Goal: Task Accomplishment & Management: Manage account settings

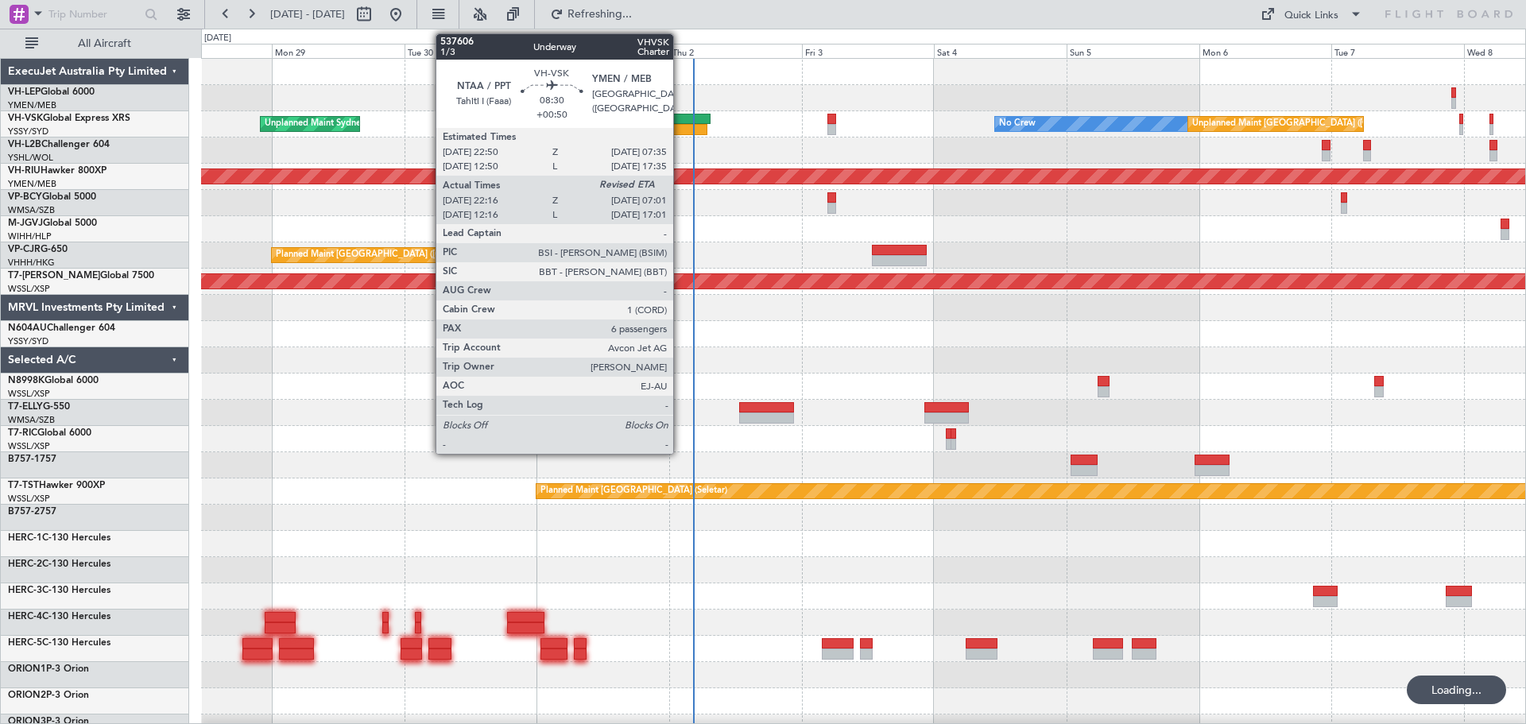
click at [680, 131] on div at bounding box center [683, 129] width 48 height 11
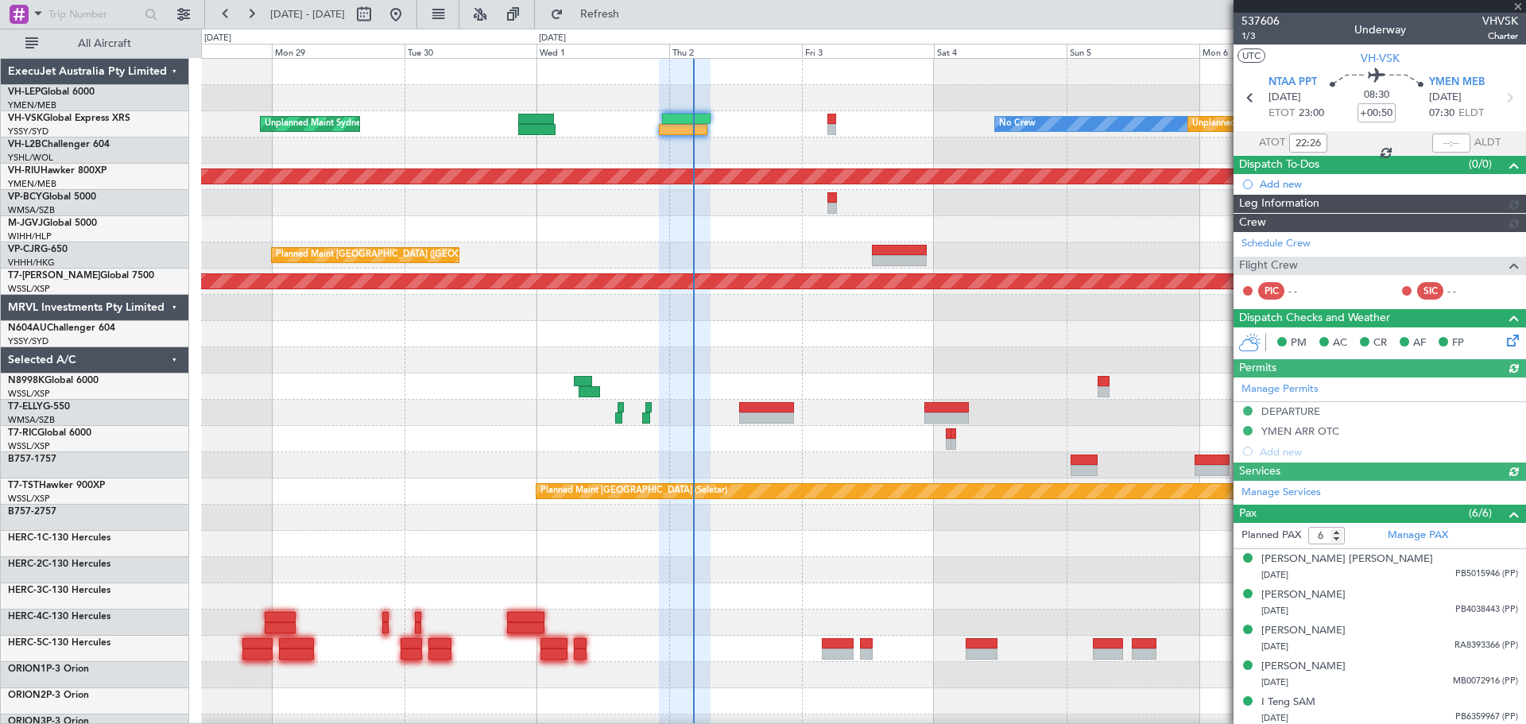
type input "[PERSON_NAME] (HHAFI)"
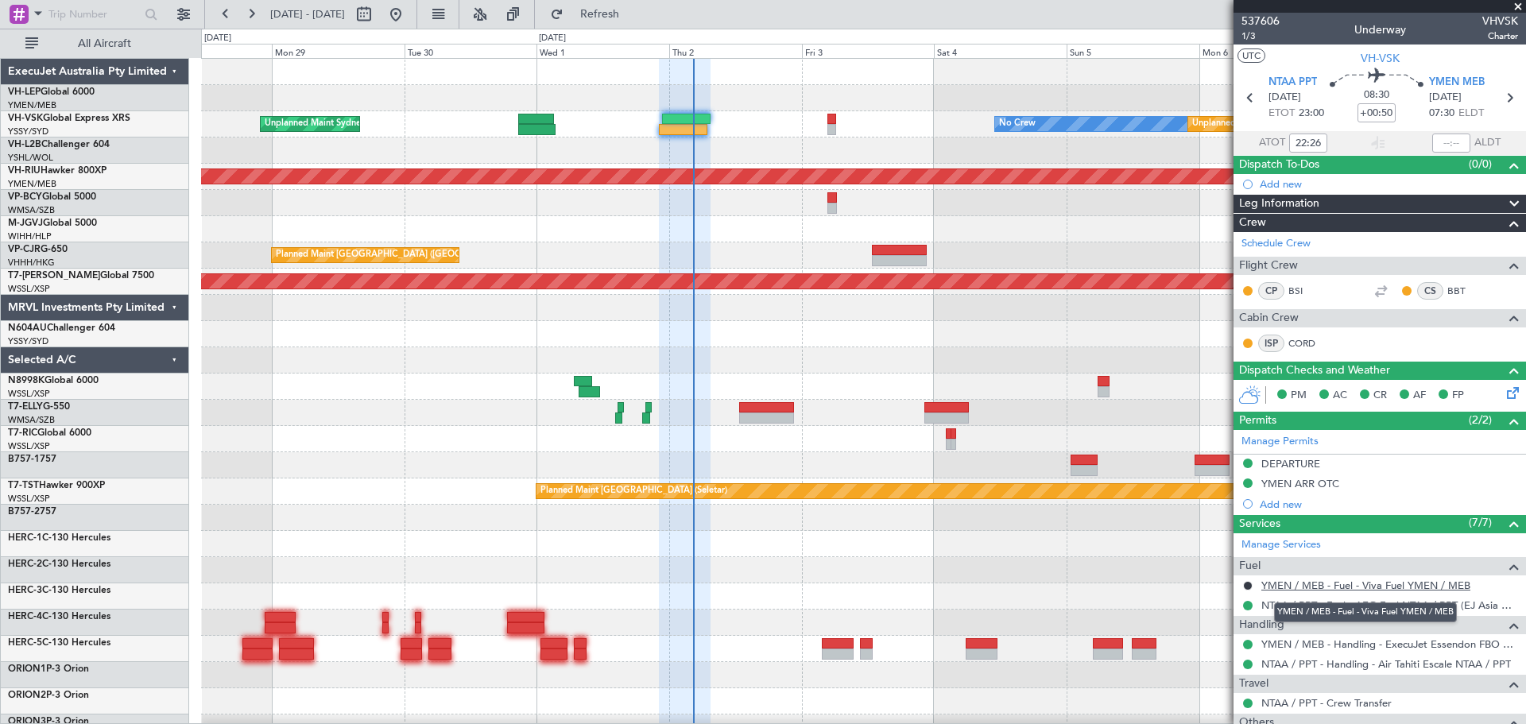
click at [1290, 582] on link "YMEN / MEB - Fuel - Viva Fuel YMEN / MEB" at bounding box center [1365, 585] width 209 height 14
type input "[PERSON_NAME] (HHAFI)"
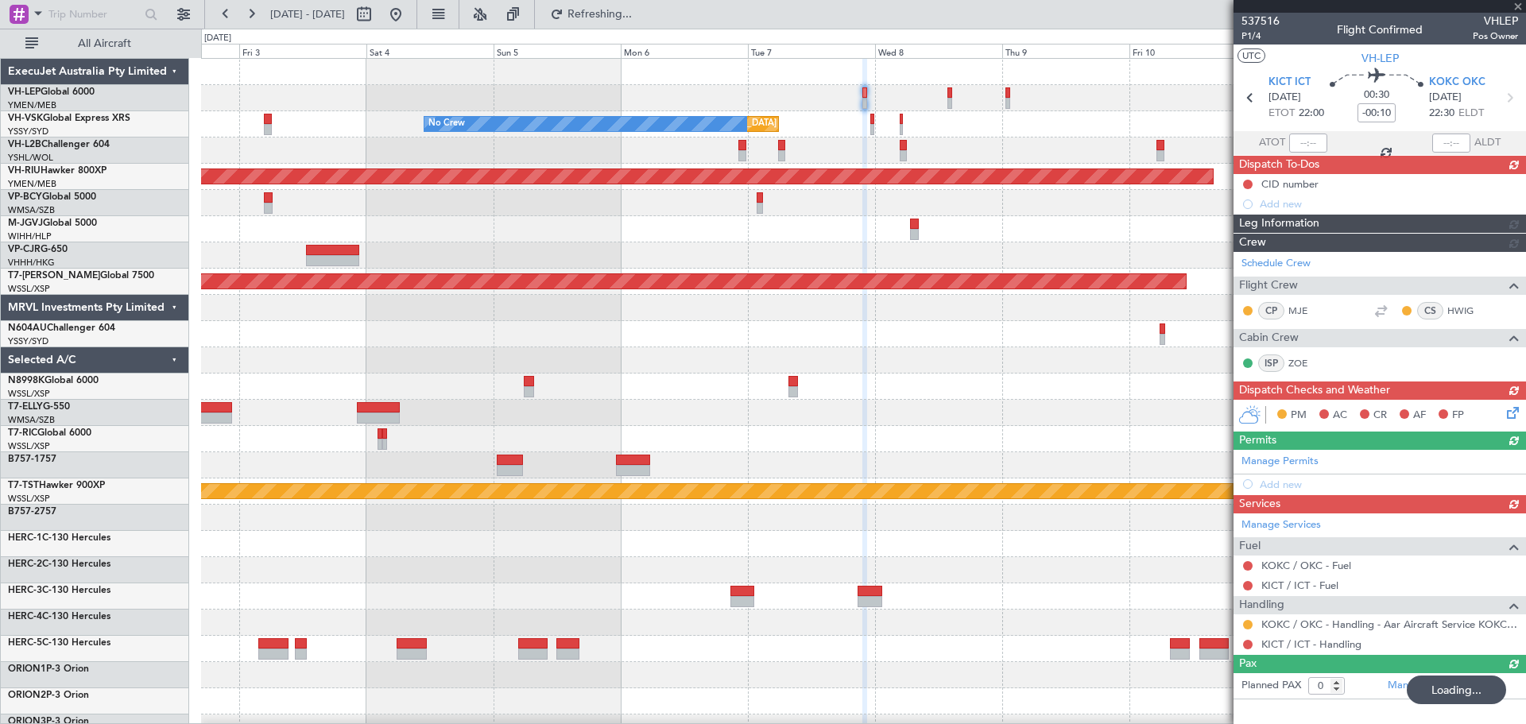
click at [692, 208] on div at bounding box center [863, 203] width 1324 height 26
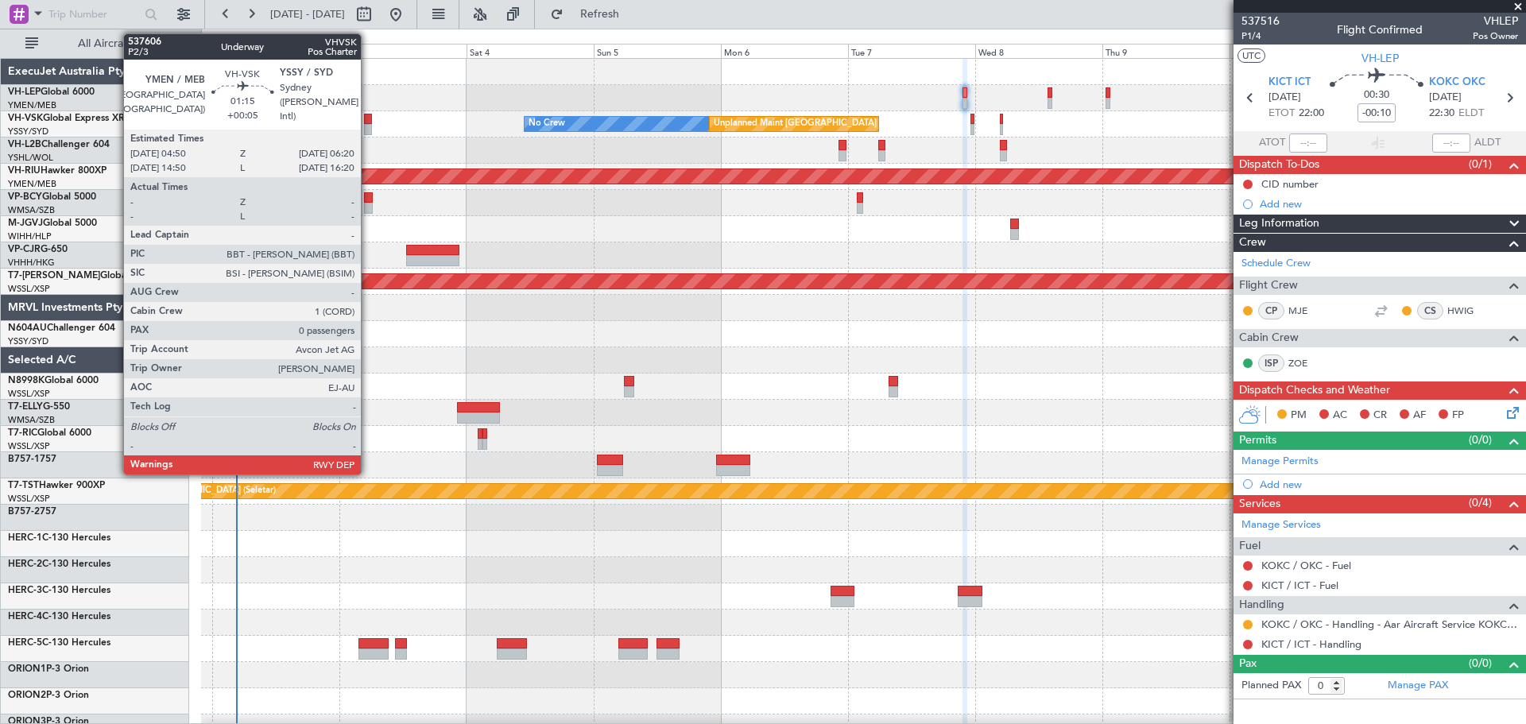
click at [368, 116] on div at bounding box center [368, 119] width 8 height 11
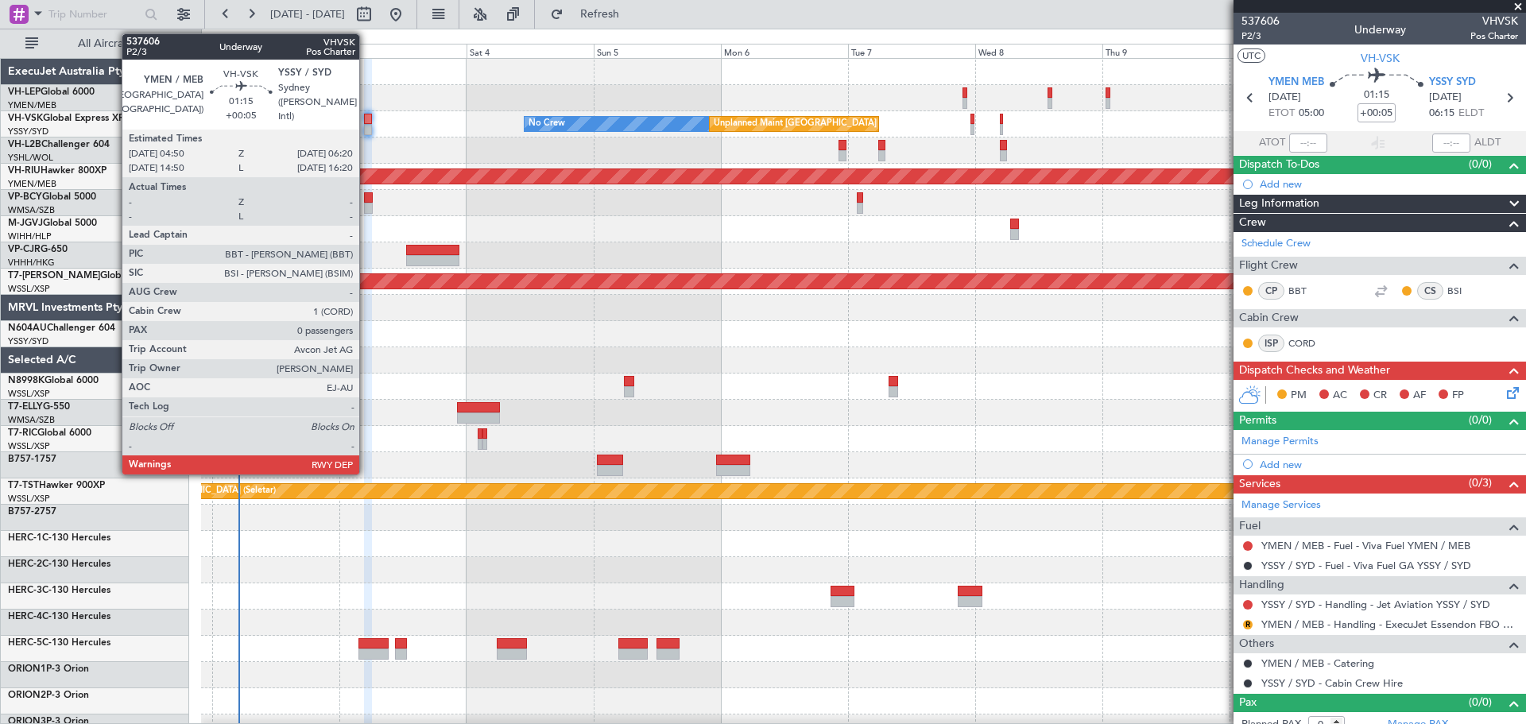
click at [366, 125] on div at bounding box center [368, 129] width 8 height 11
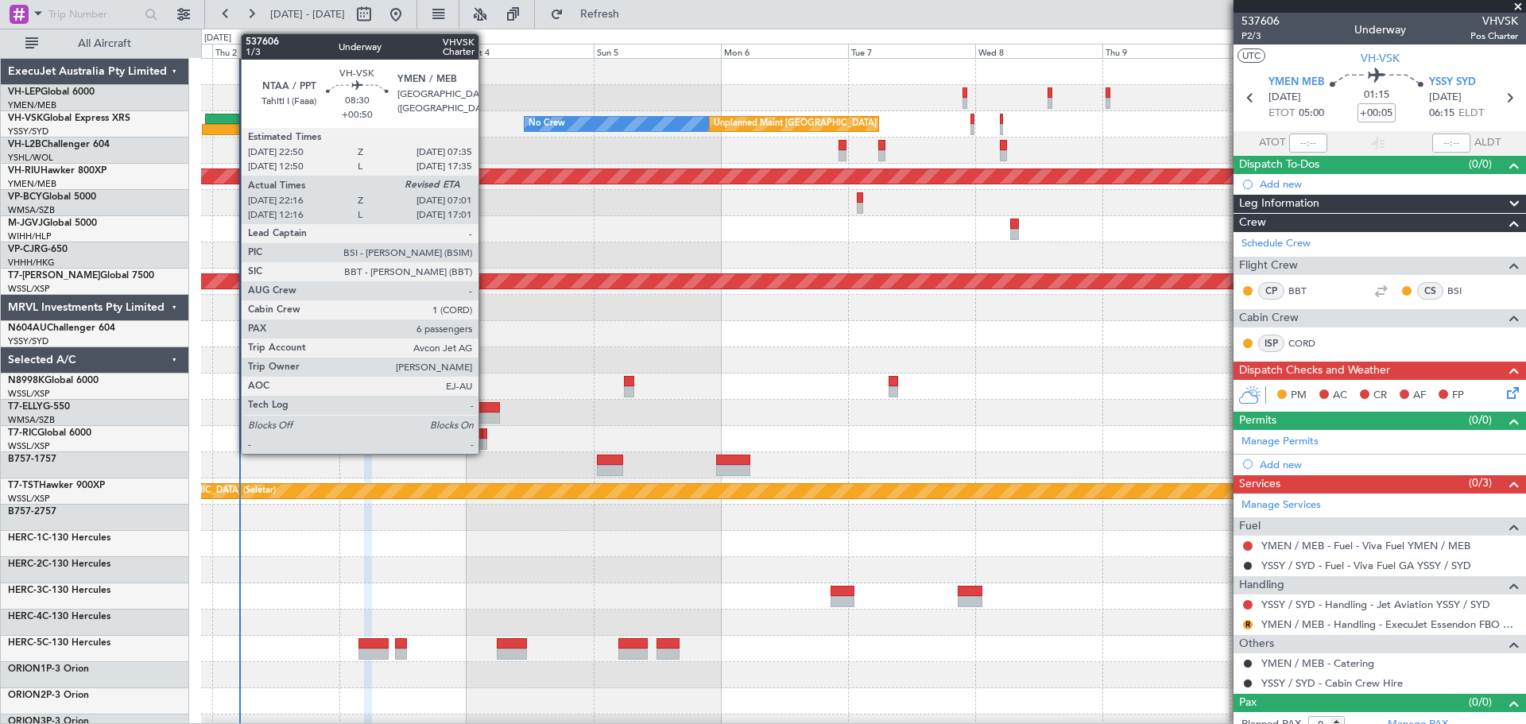
click at [233, 122] on div at bounding box center [228, 119] width 47 height 11
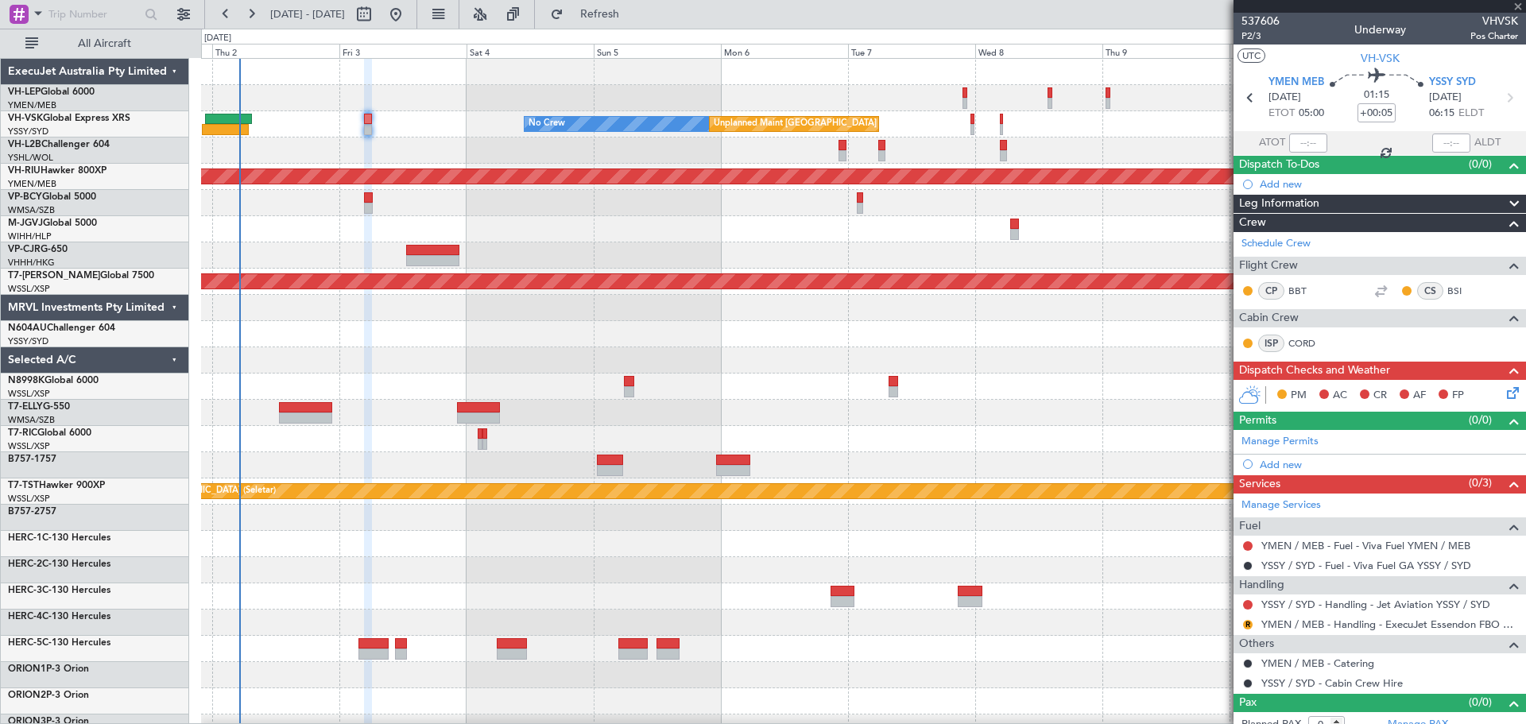
type input "+00:50"
type input "22:26"
type input "6"
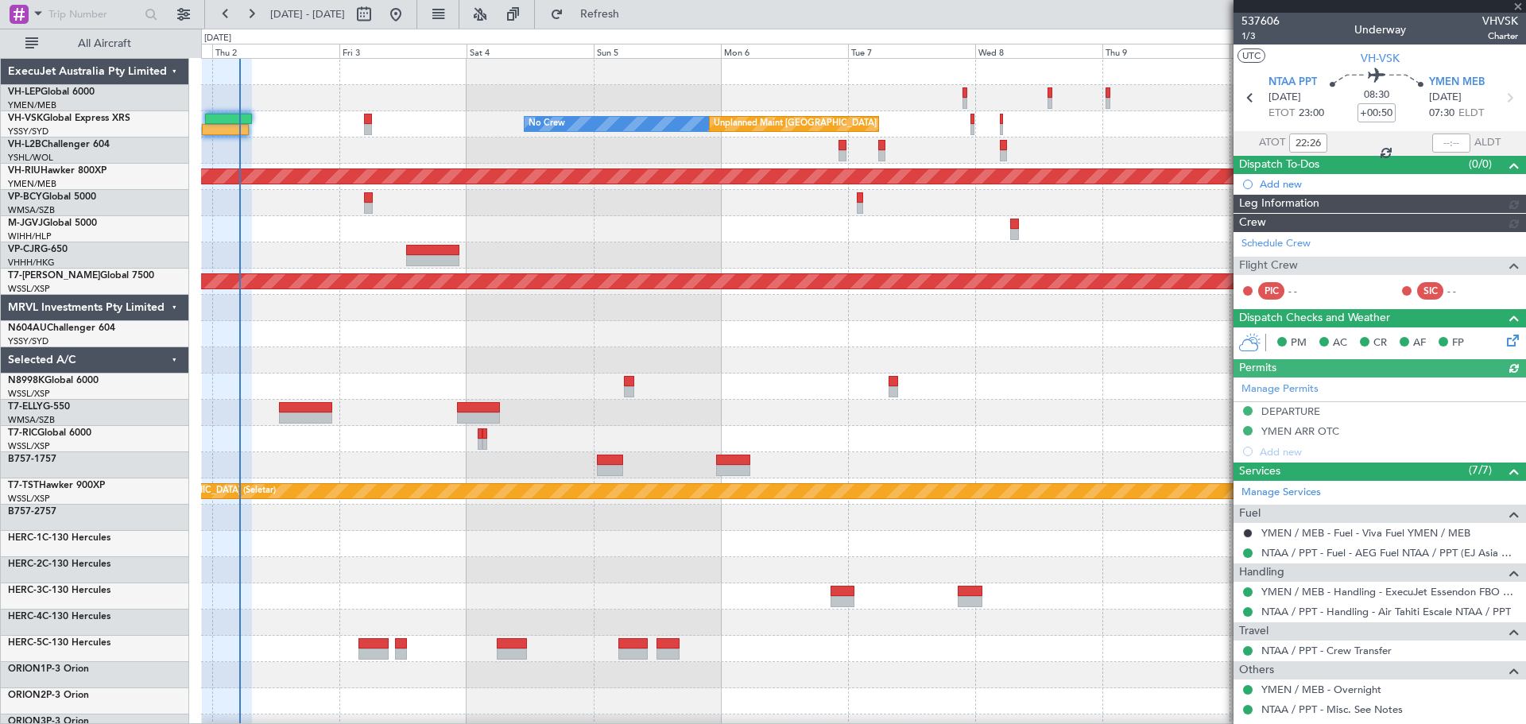
type input "[PERSON_NAME] (HHAFI)"
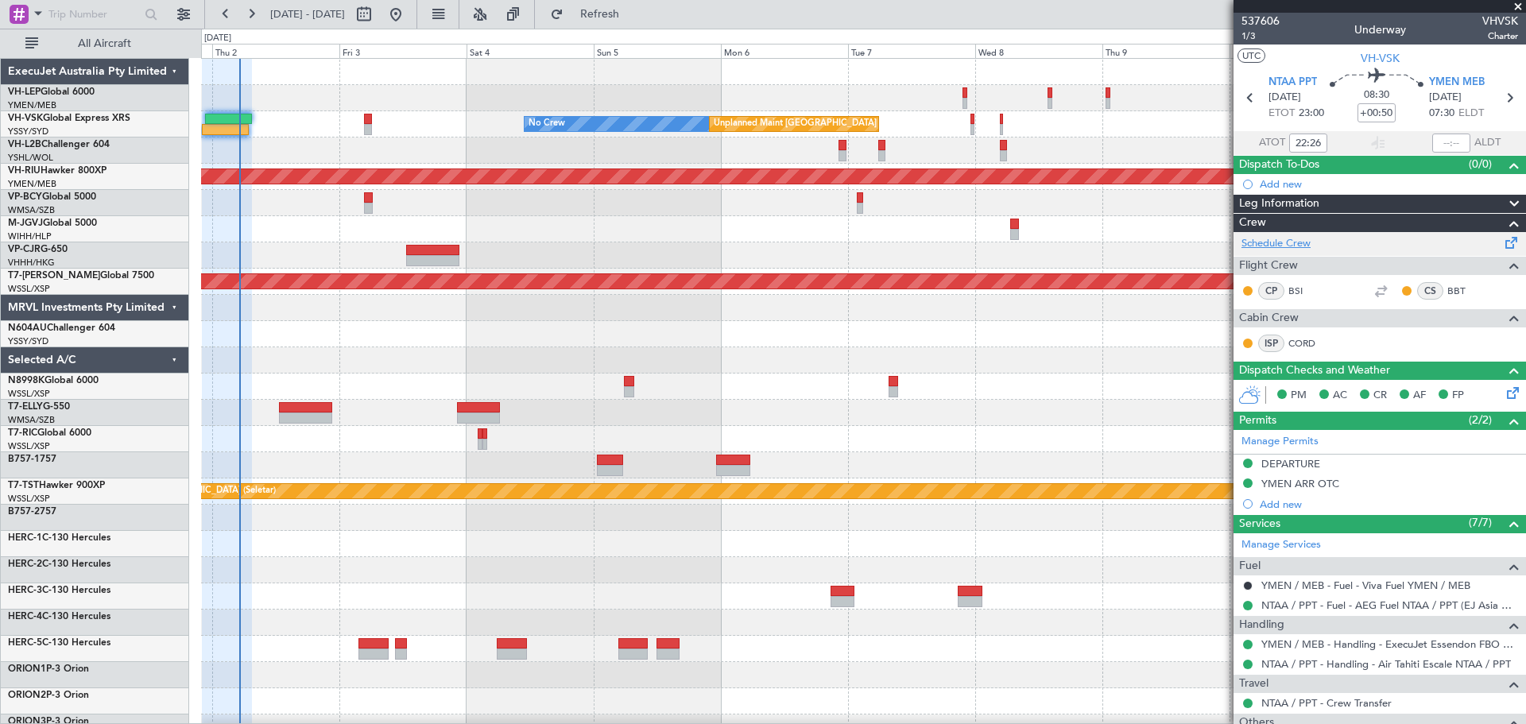
click at [1285, 242] on link "Schedule Crew" at bounding box center [1275, 244] width 69 height 16
type input "[PERSON_NAME] (HHAFI)"
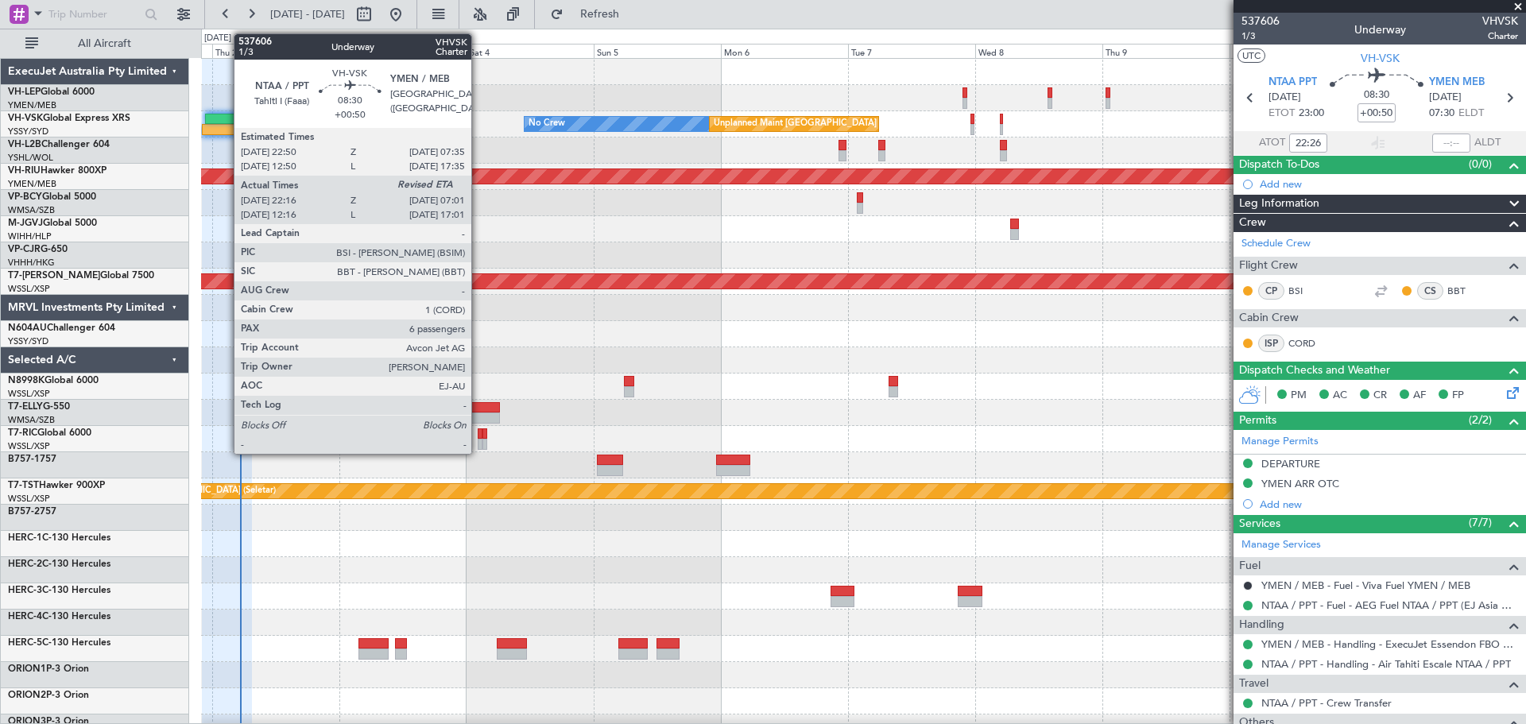
click at [226, 127] on div at bounding box center [225, 129] width 47 height 11
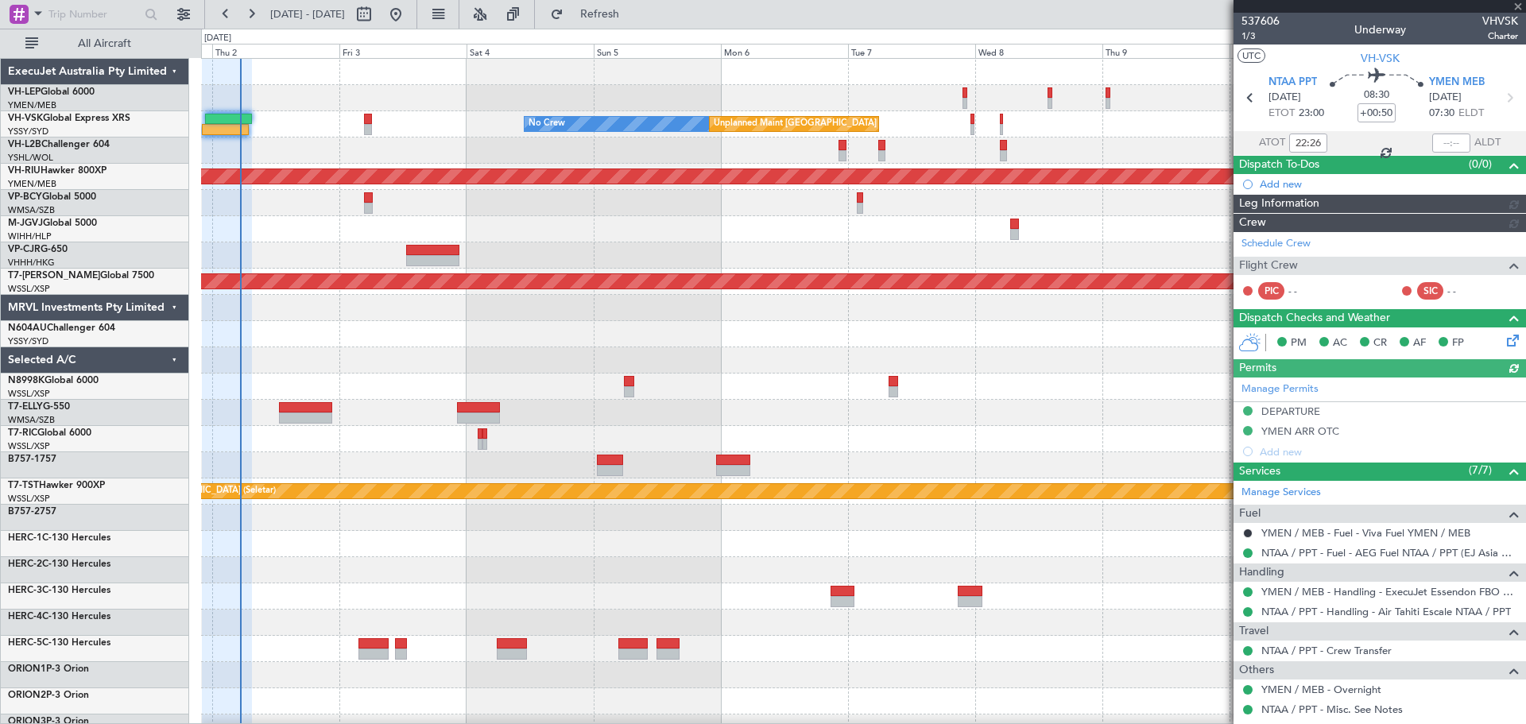
type input "[PERSON_NAME] (HHAFI)"
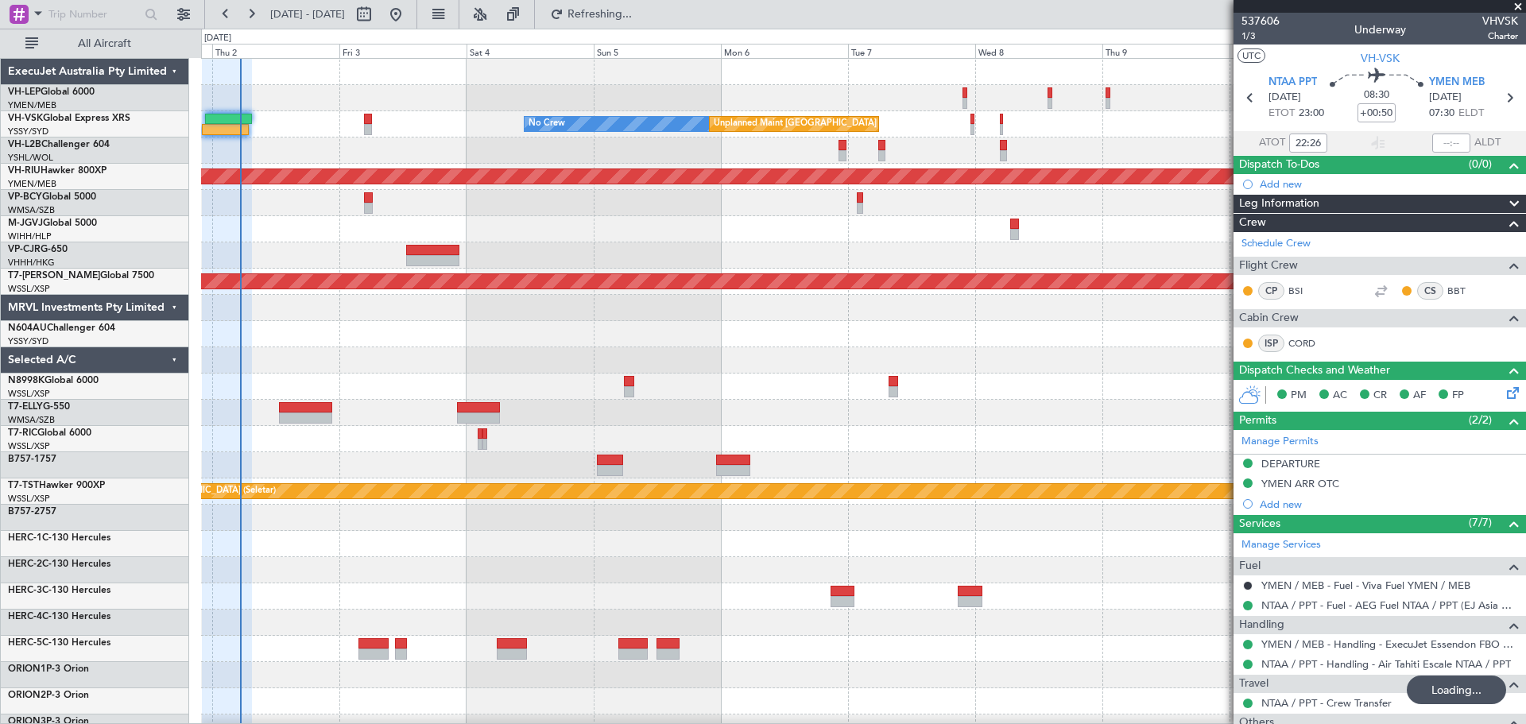
type input "[PERSON_NAME] (HHAFI)"
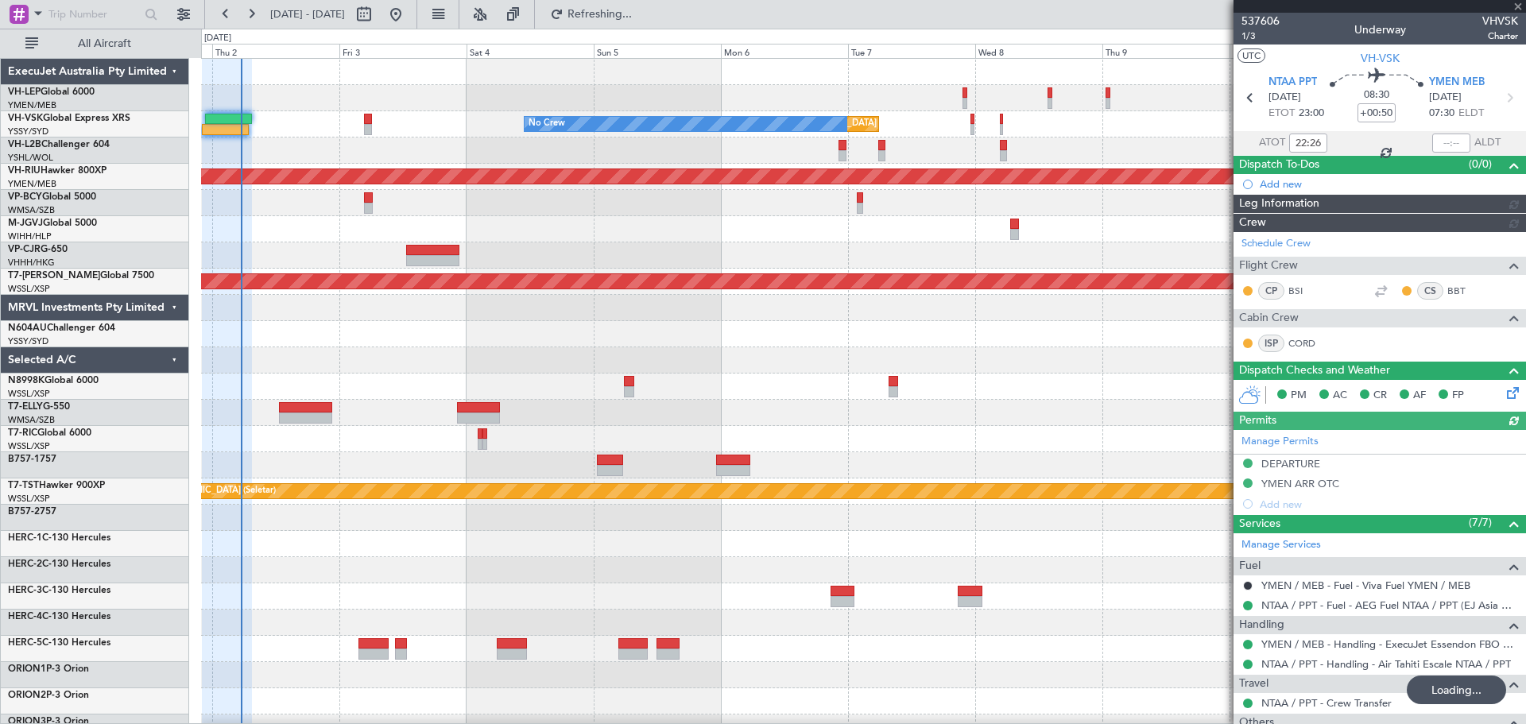
type input "[PERSON_NAME] (HHAFI)"
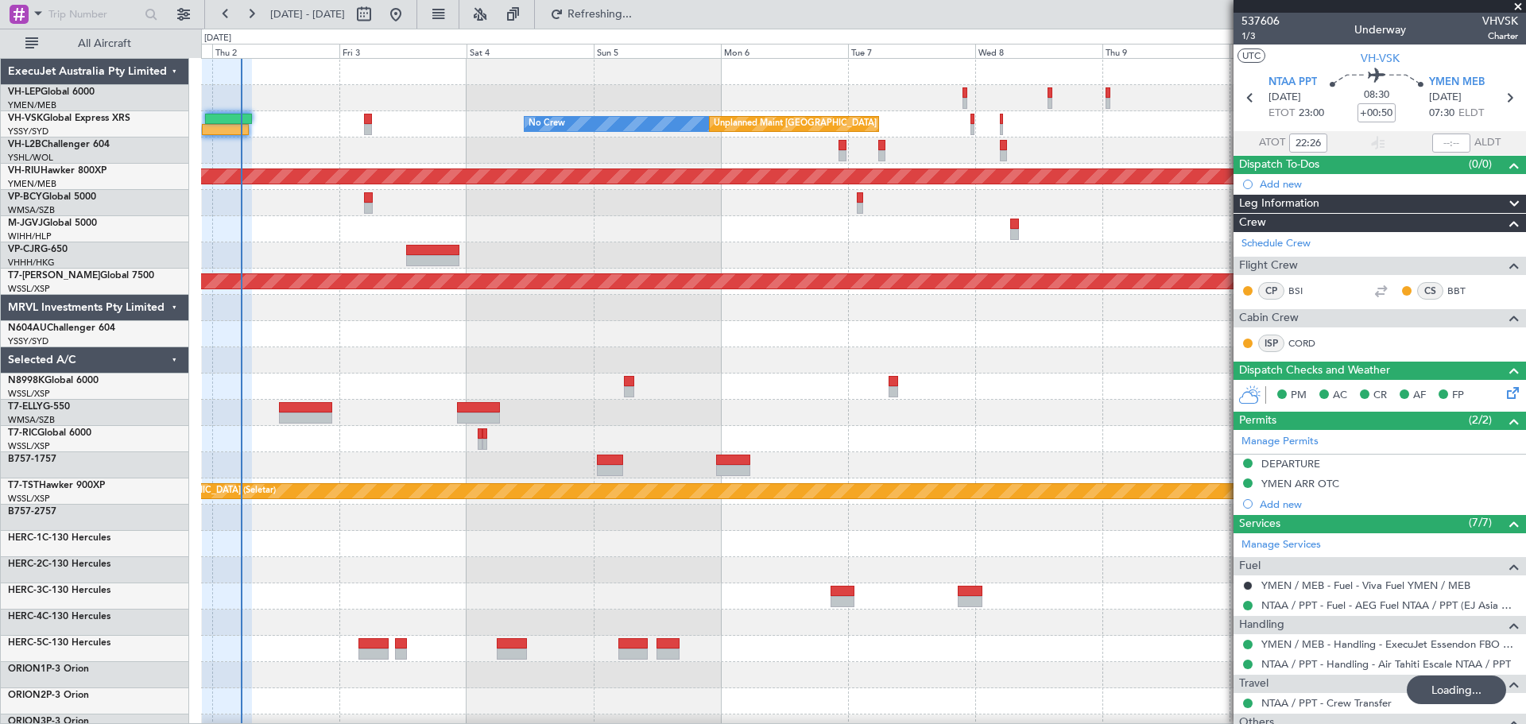
type input "[PERSON_NAME] (HHAFI)"
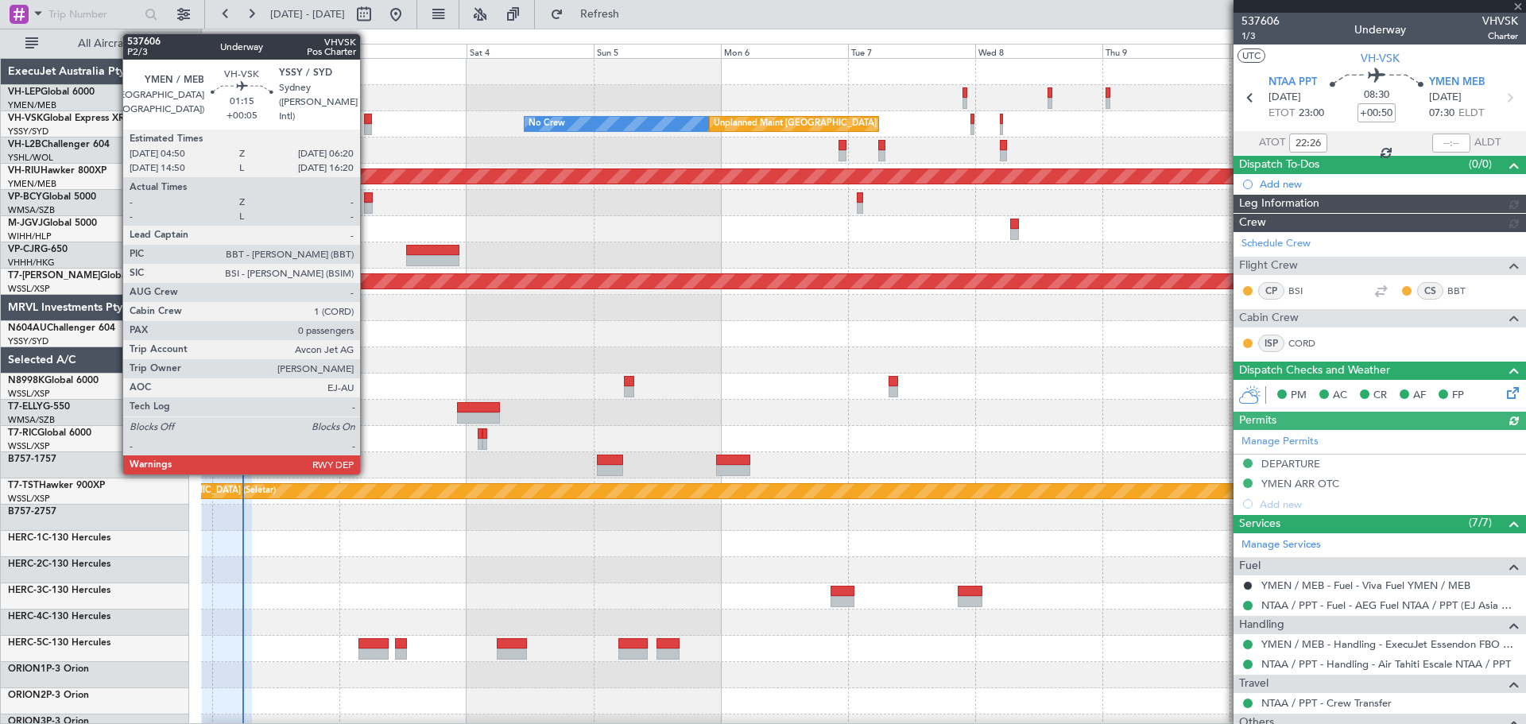
type input "[PERSON_NAME] (HHAFI)"
click at [367, 120] on div at bounding box center [368, 119] width 8 height 11
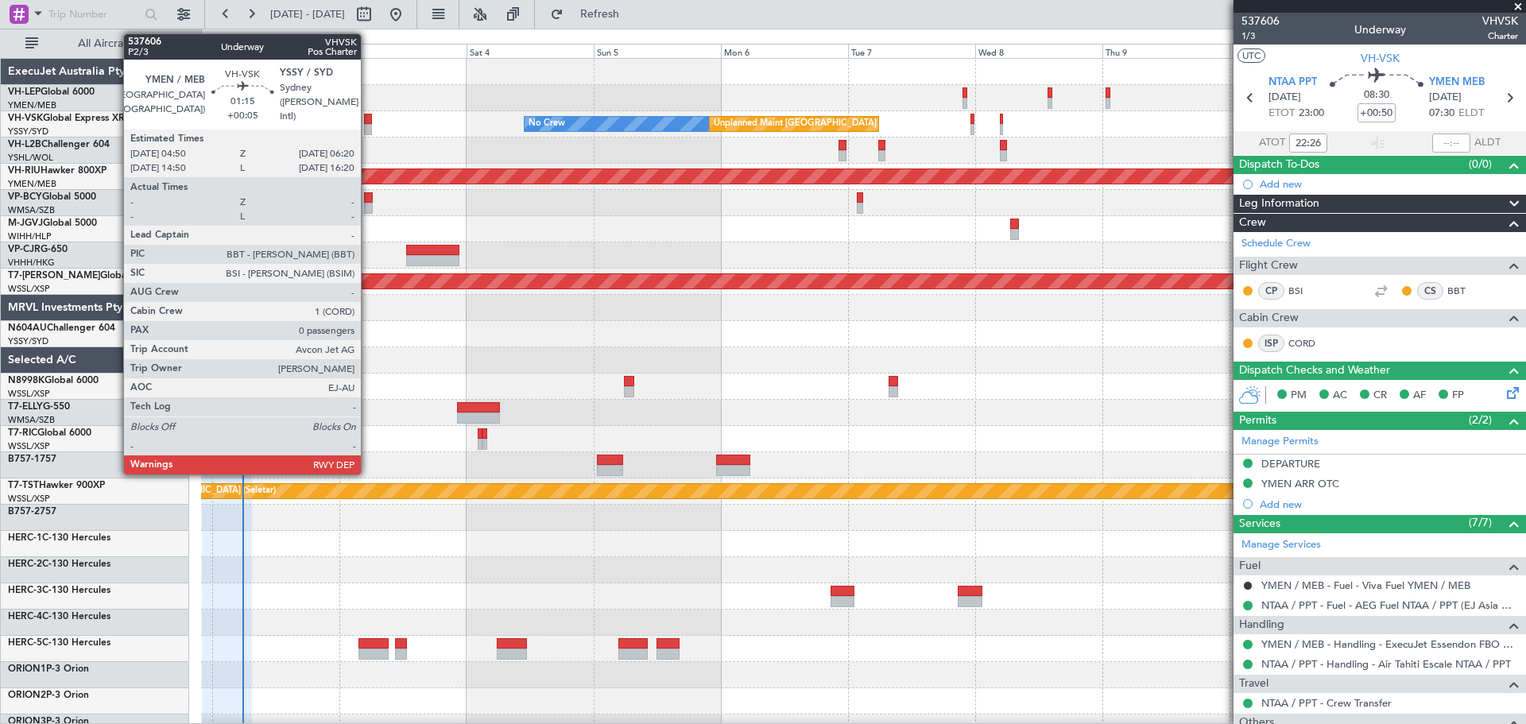
click at [368, 126] on div at bounding box center [368, 129] width 8 height 11
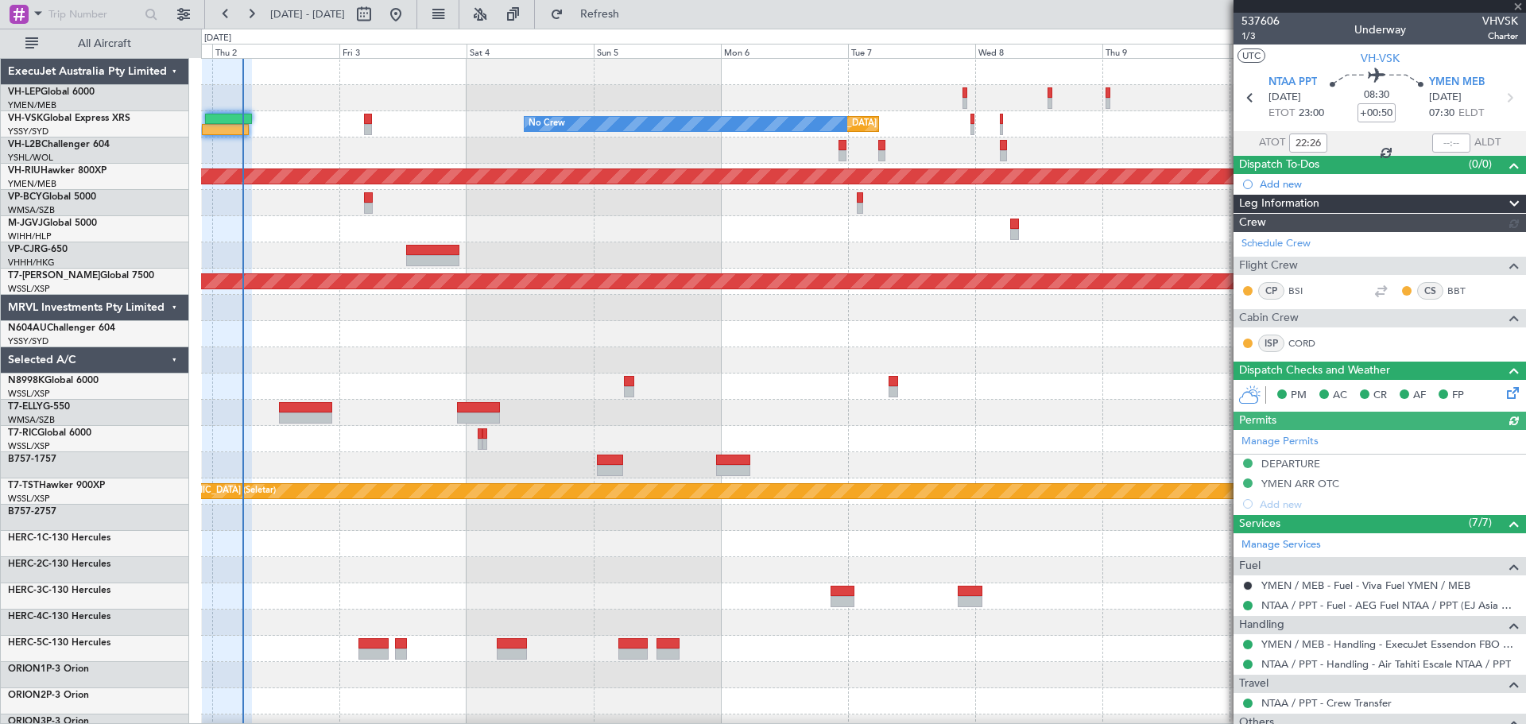
type input "[PERSON_NAME] (HHAFI)"
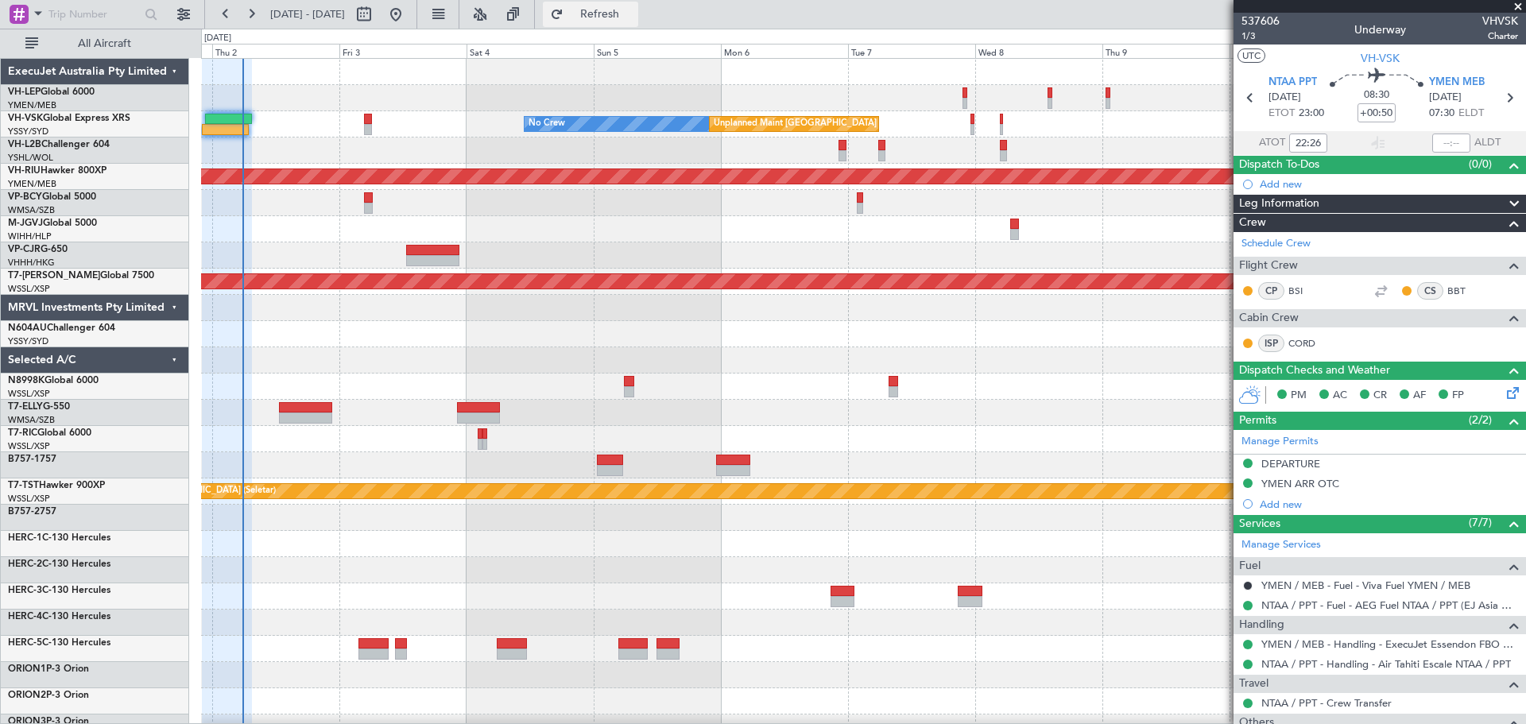
click at [633, 9] on span "Refresh" at bounding box center [600, 14] width 67 height 11
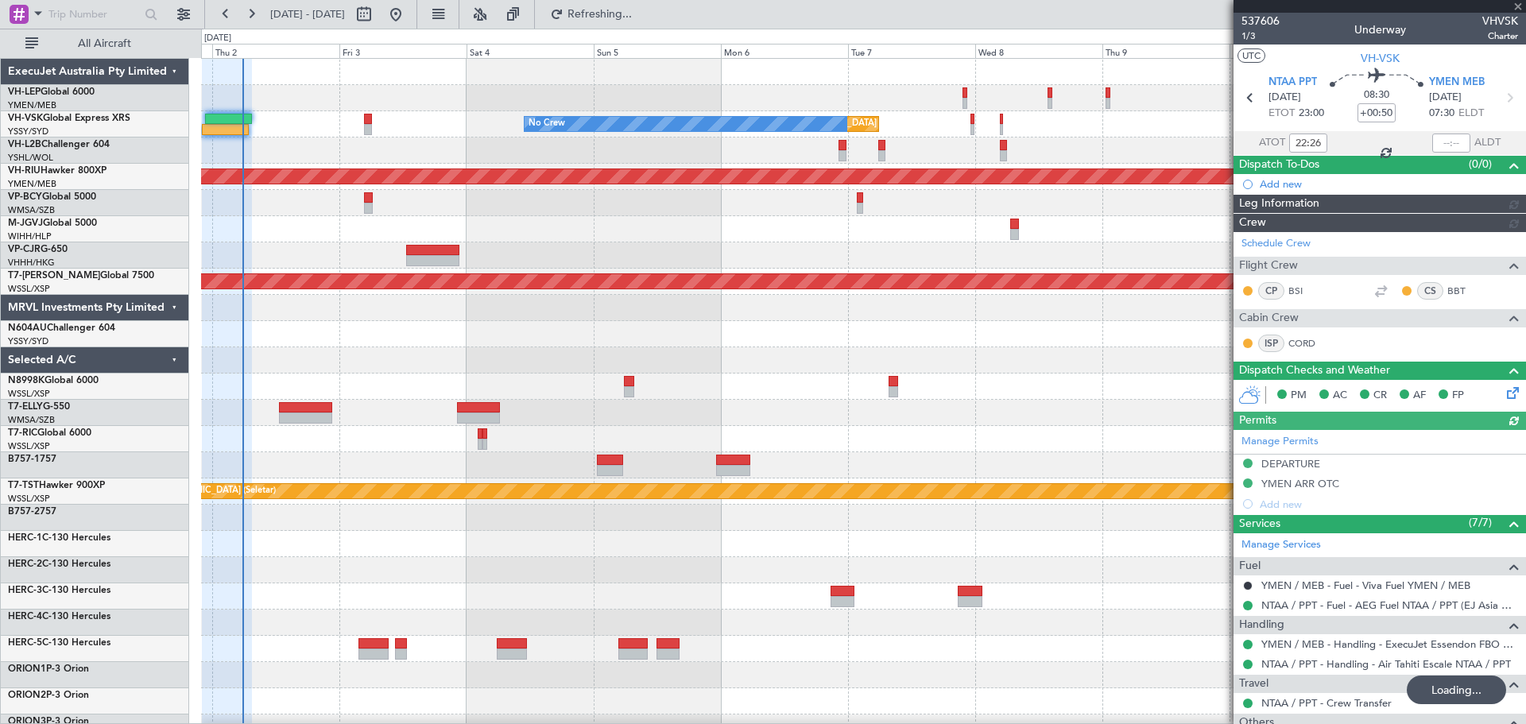
type input "[PERSON_NAME] (HHAFI)"
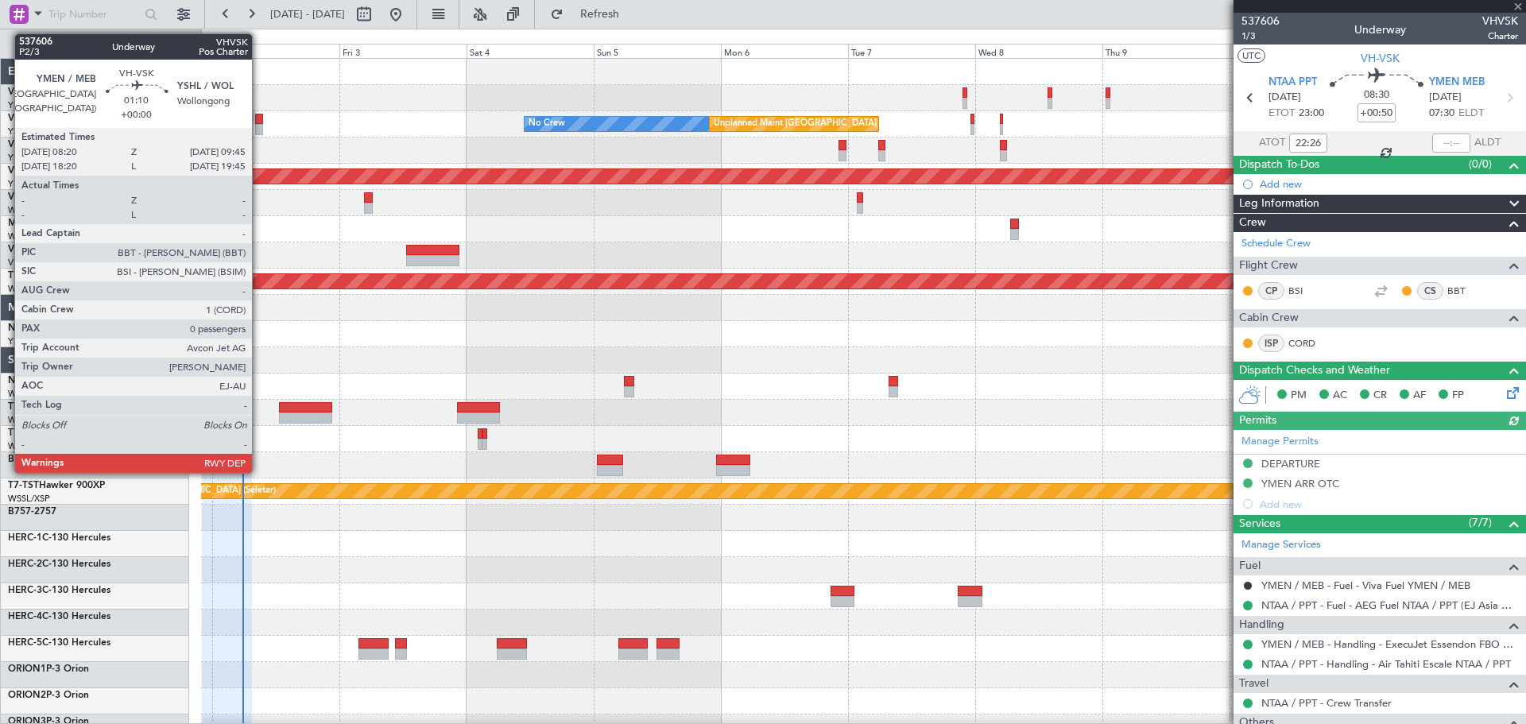
click at [259, 125] on div at bounding box center [259, 129] width 8 height 11
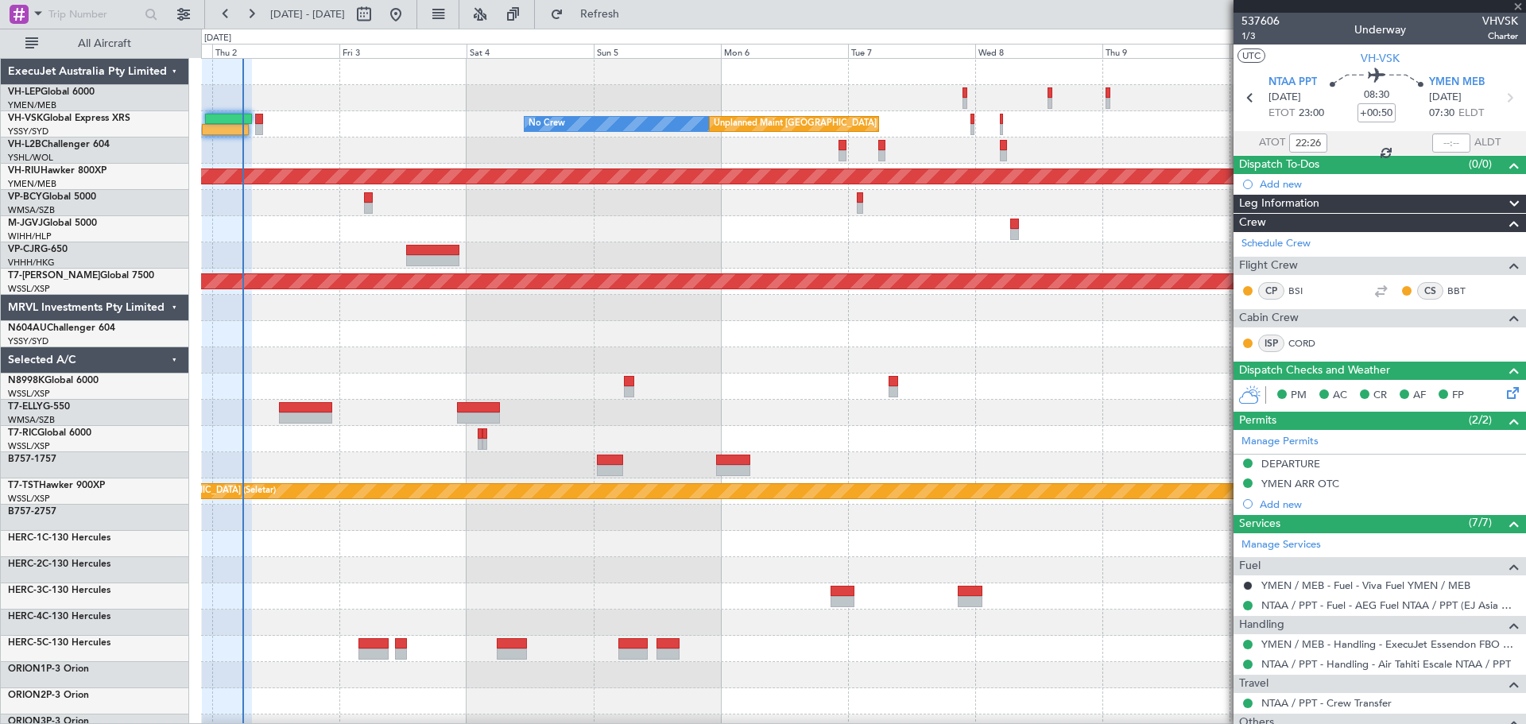
type input "0"
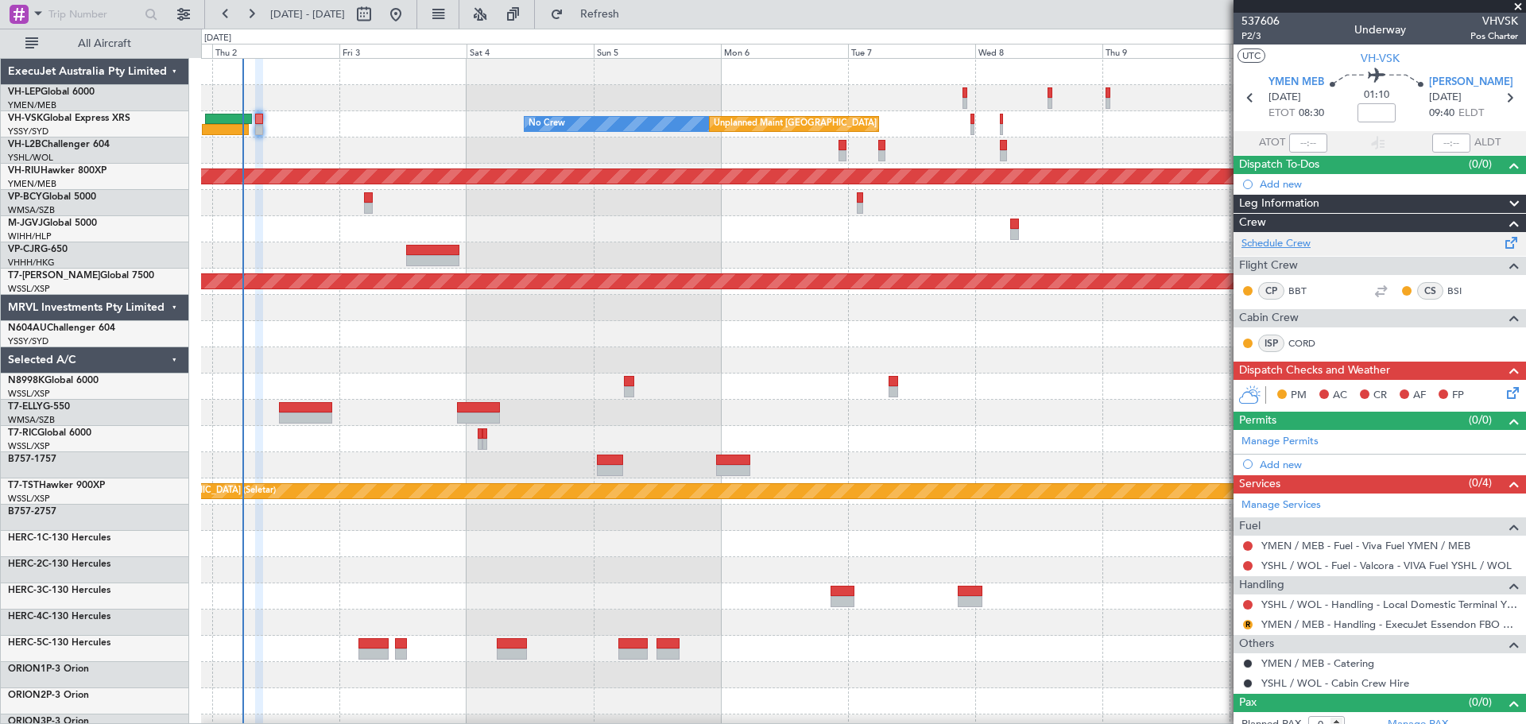
click at [1278, 248] on link "Schedule Crew" at bounding box center [1275, 244] width 69 height 16
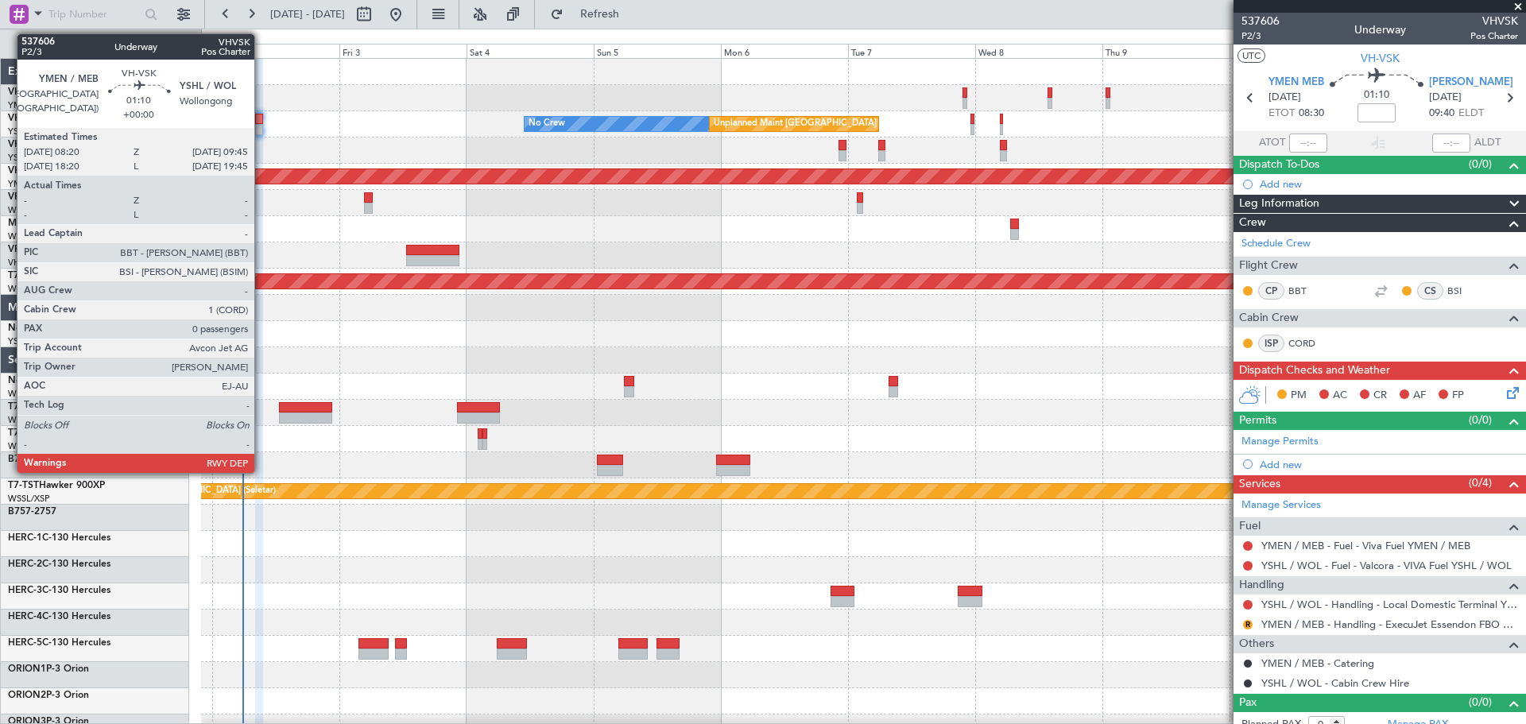
click at [261, 126] on div at bounding box center [259, 129] width 8 height 11
click at [261, 122] on div at bounding box center [259, 119] width 8 height 11
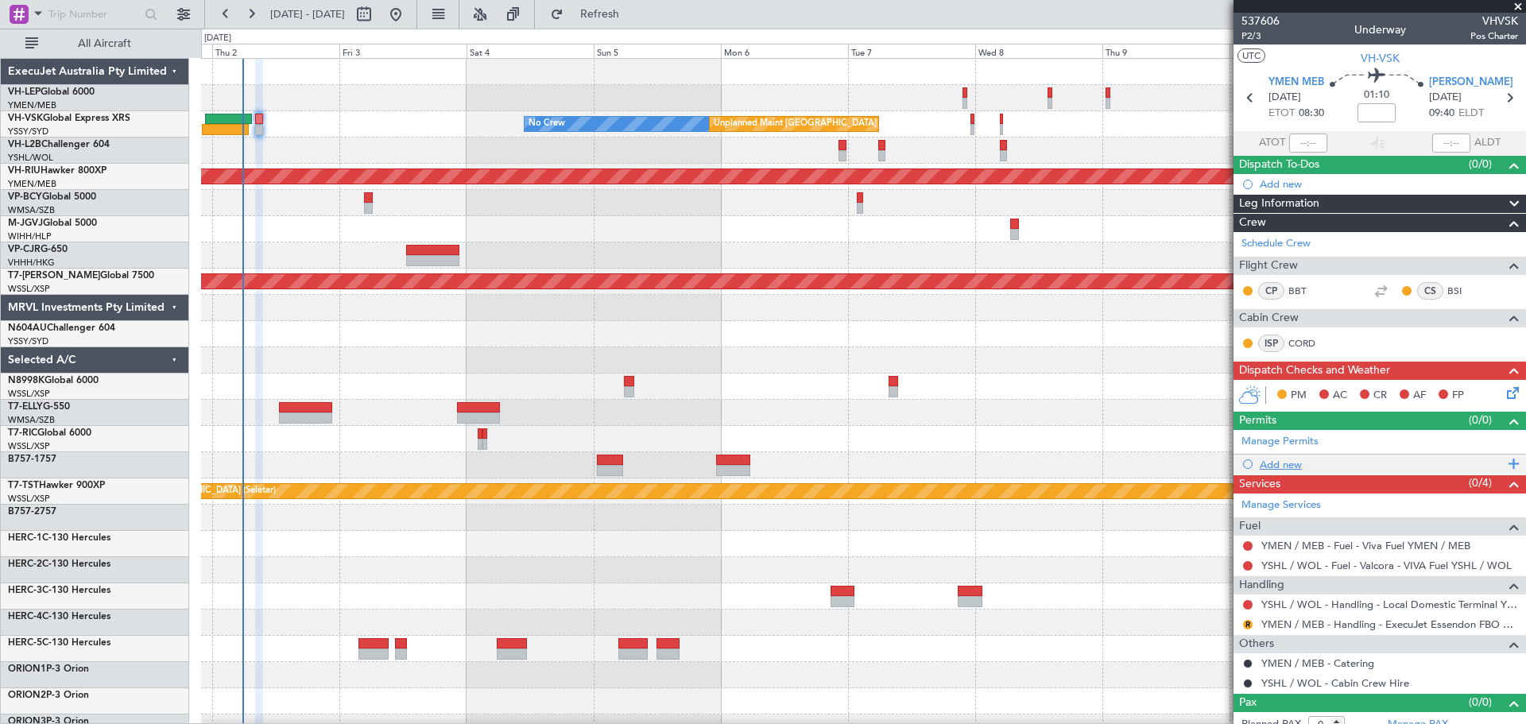
click at [1282, 466] on div "Add new" at bounding box center [1381, 465] width 244 height 14
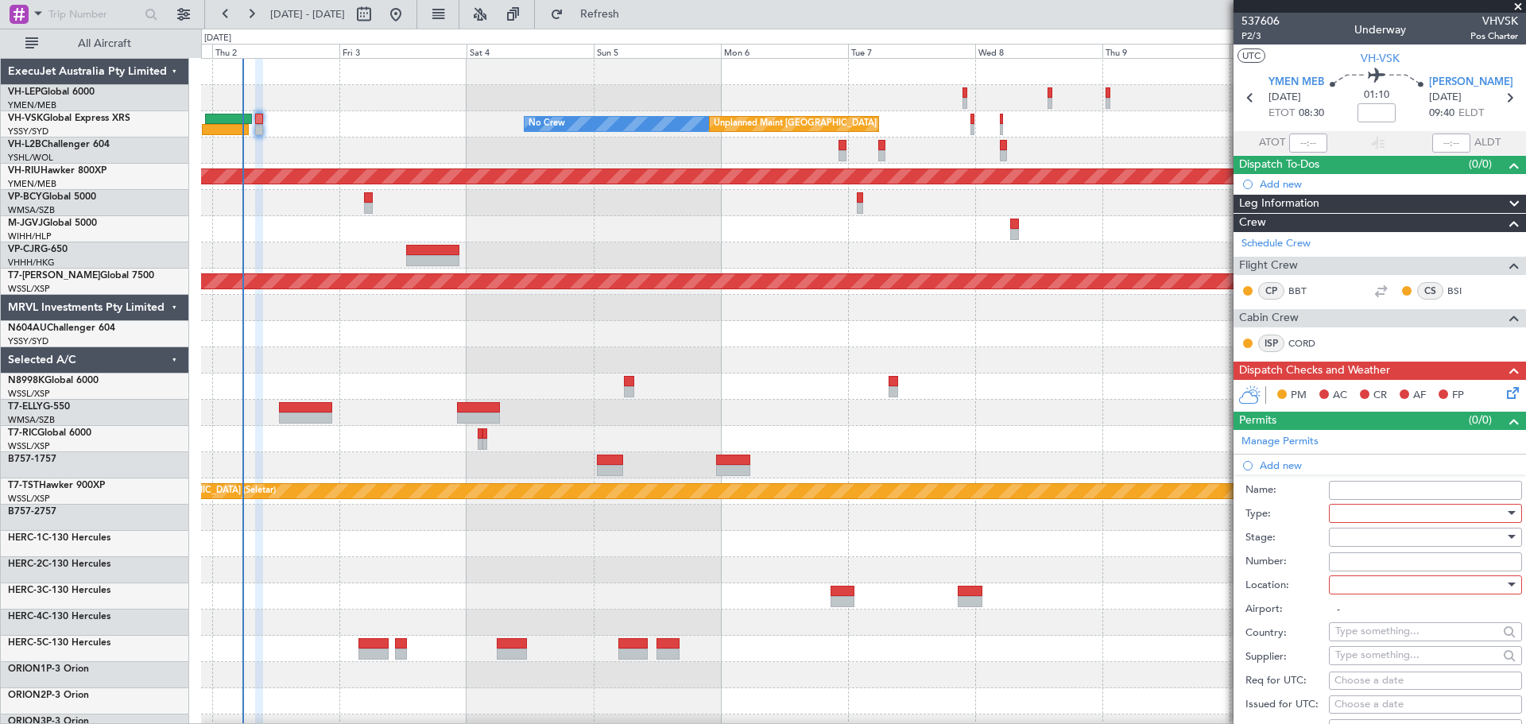
click at [1345, 522] on div at bounding box center [1419, 513] width 169 height 24
click at [1379, 598] on span "Parking" at bounding box center [1419, 601] width 167 height 24
click at [1361, 538] on div at bounding box center [1419, 537] width 169 height 24
click at [1360, 661] on span "Received OK" at bounding box center [1419, 664] width 167 height 24
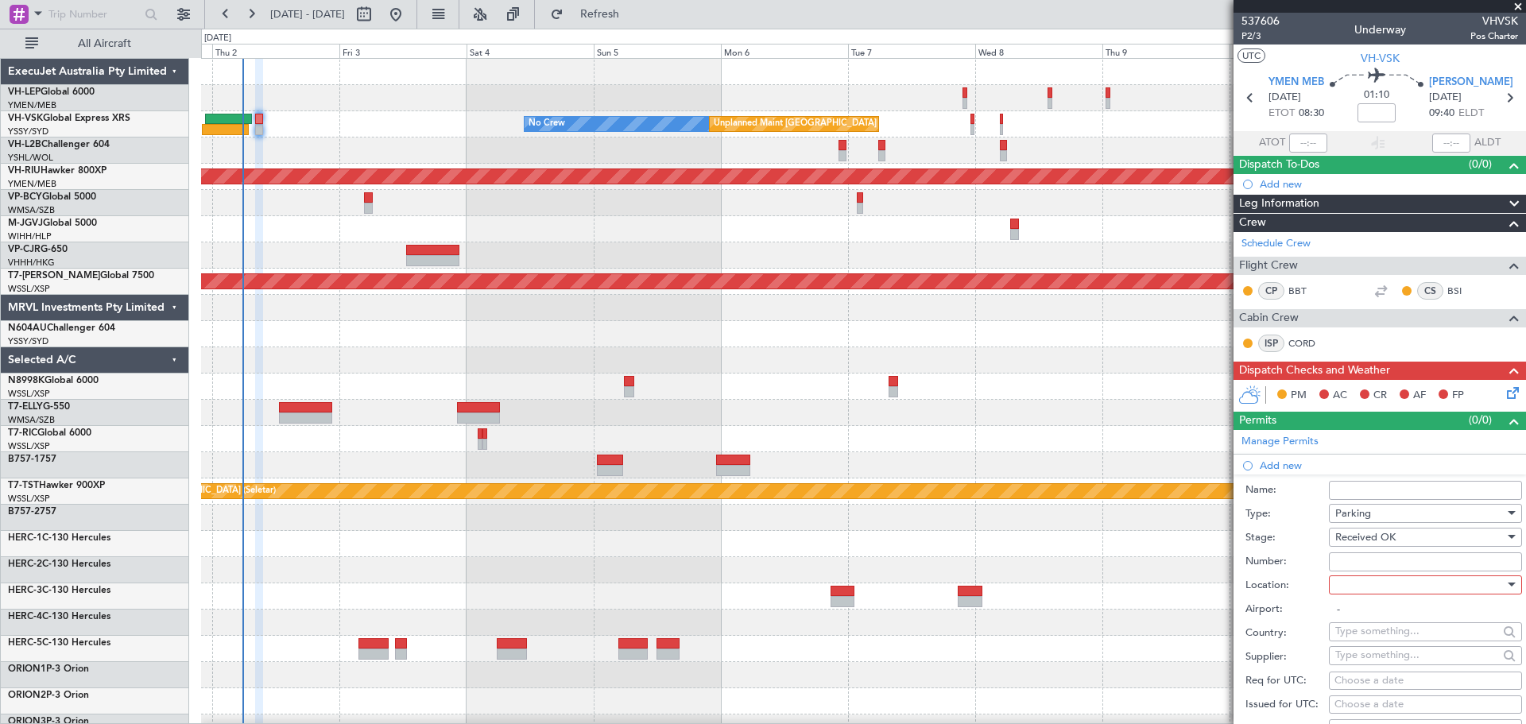
click at [1363, 588] on div at bounding box center [1419, 585] width 169 height 24
click at [1363, 664] on span "Arrival" at bounding box center [1419, 664] width 167 height 24
type input "YSHL / WOL"
click at [1366, 559] on input "Number:" at bounding box center [1425, 561] width 193 height 19
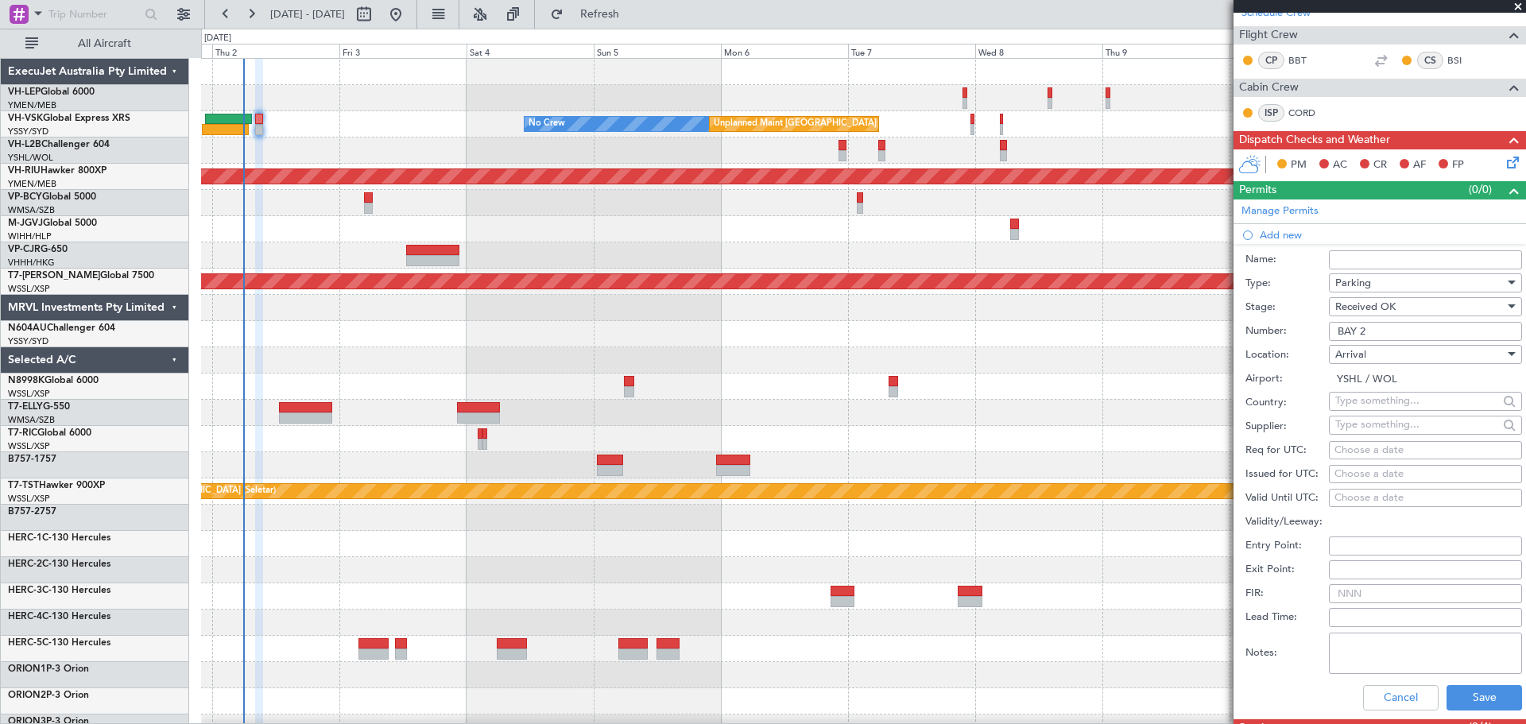
scroll to position [318, 0]
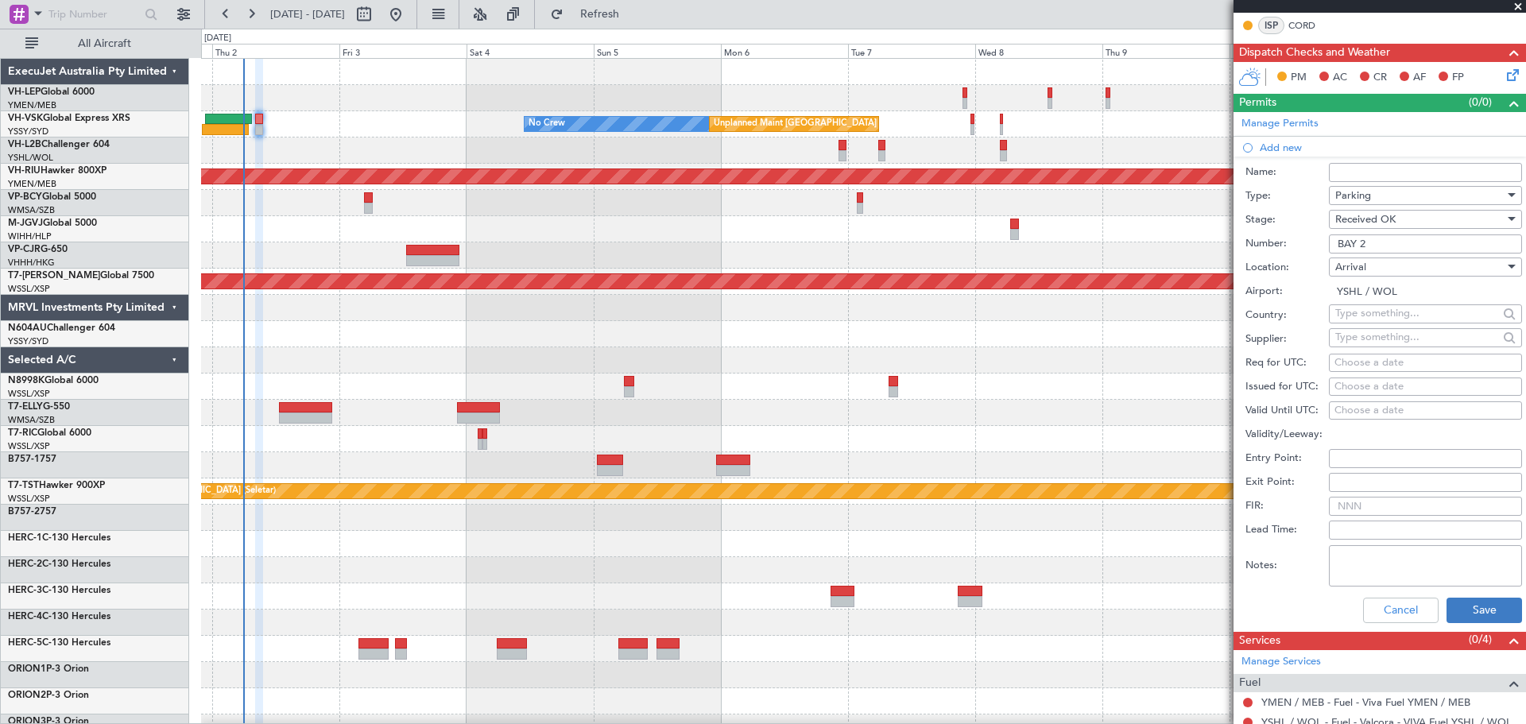
type input "BAY 2"
click at [1461, 610] on button "Save" at bounding box center [1483, 610] width 75 height 25
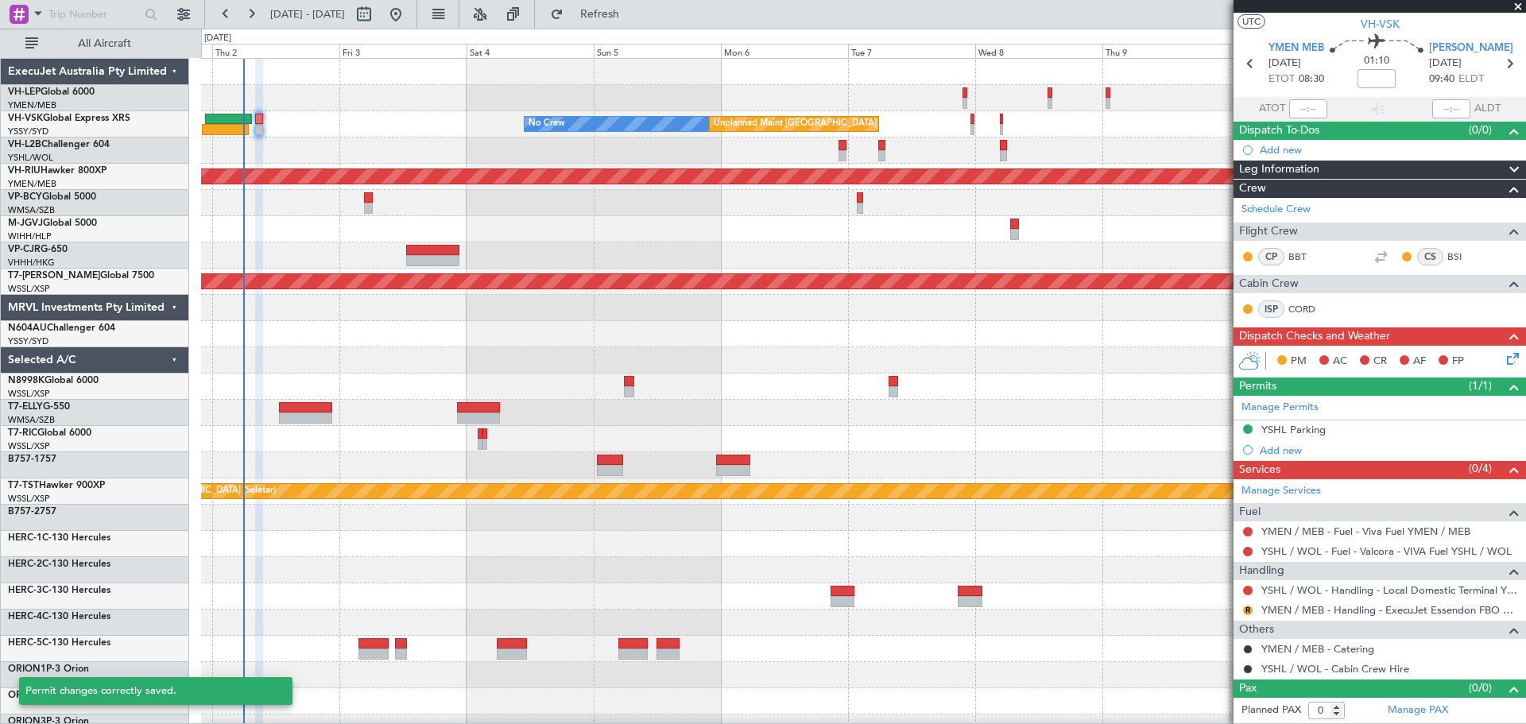
scroll to position [33, 0]
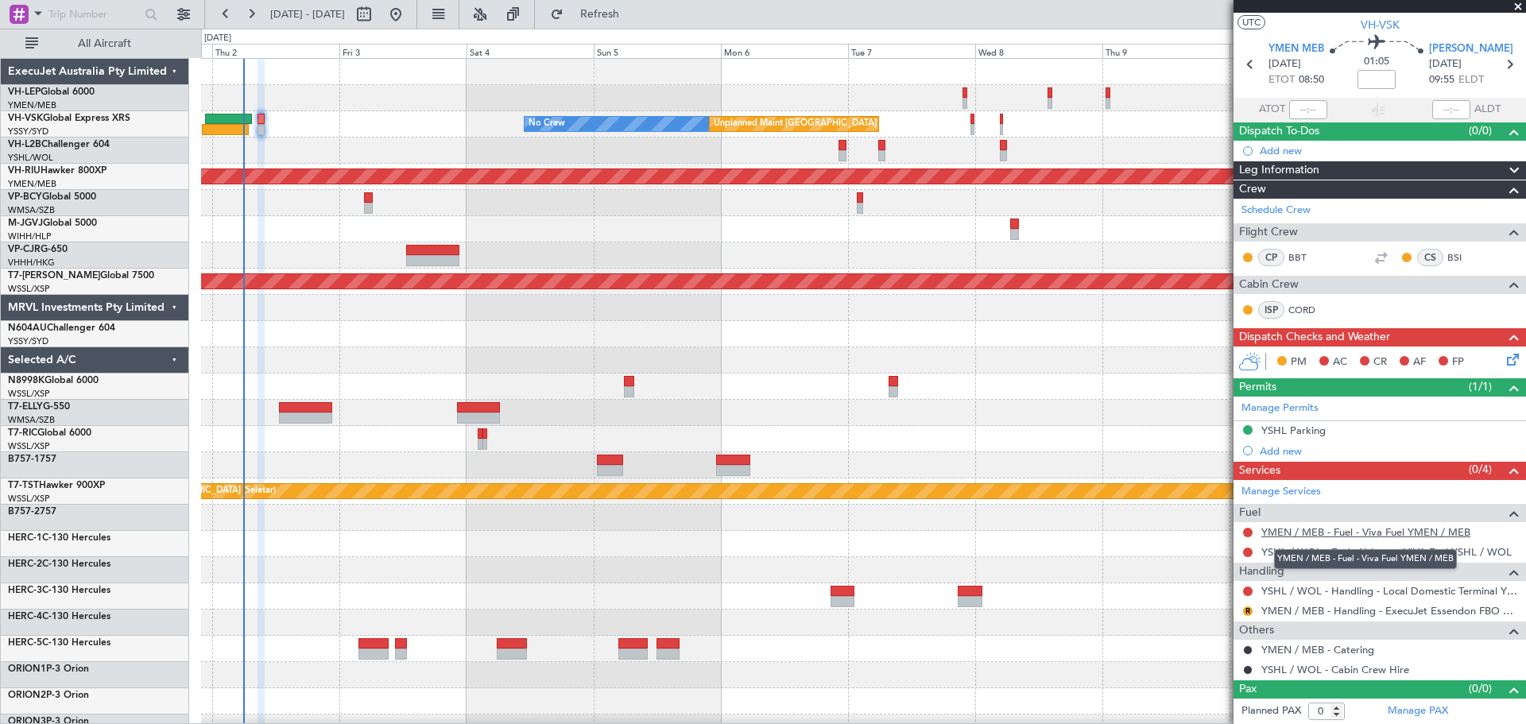
click at [1365, 532] on link "YMEN / MEB - Fuel - Viva Fuel YMEN / MEB" at bounding box center [1365, 532] width 209 height 14
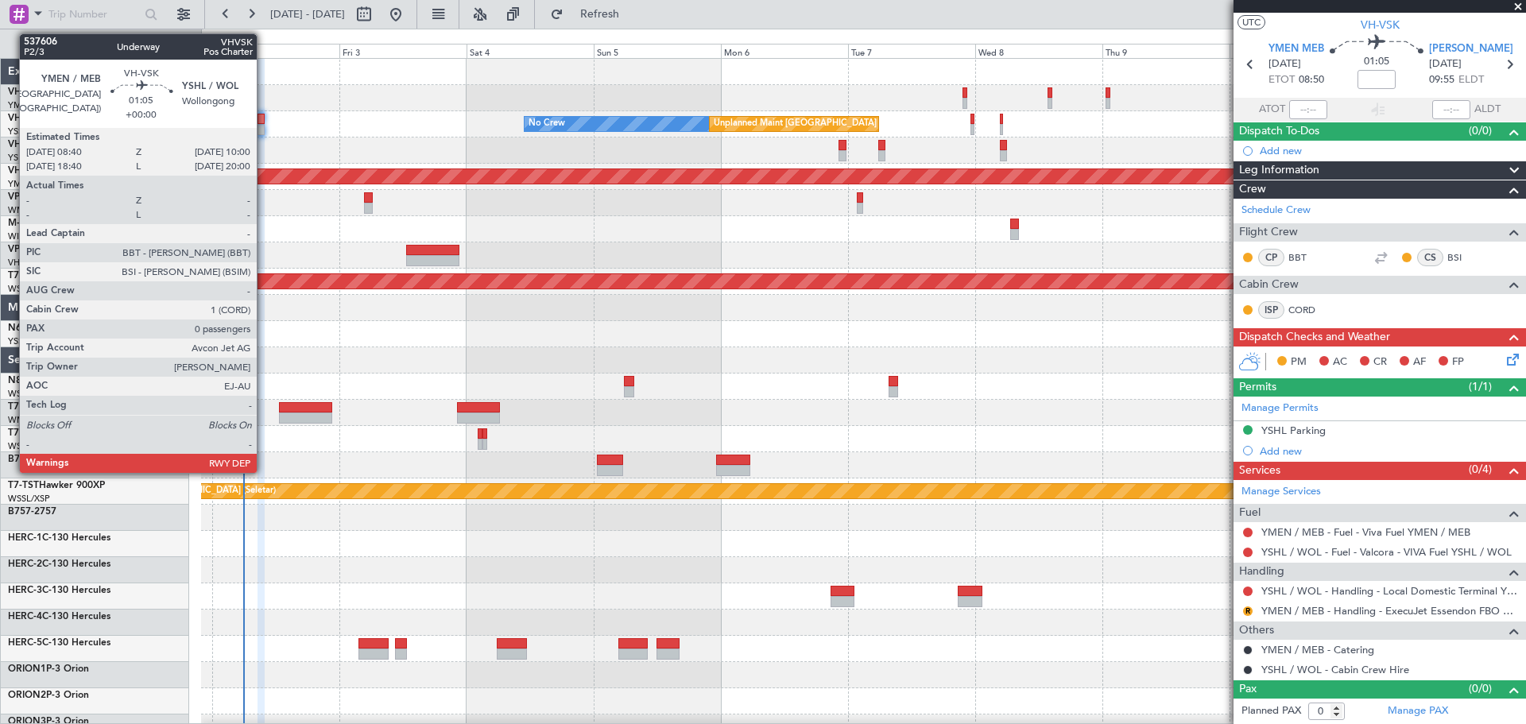
click at [264, 122] on div at bounding box center [260, 119] width 7 height 11
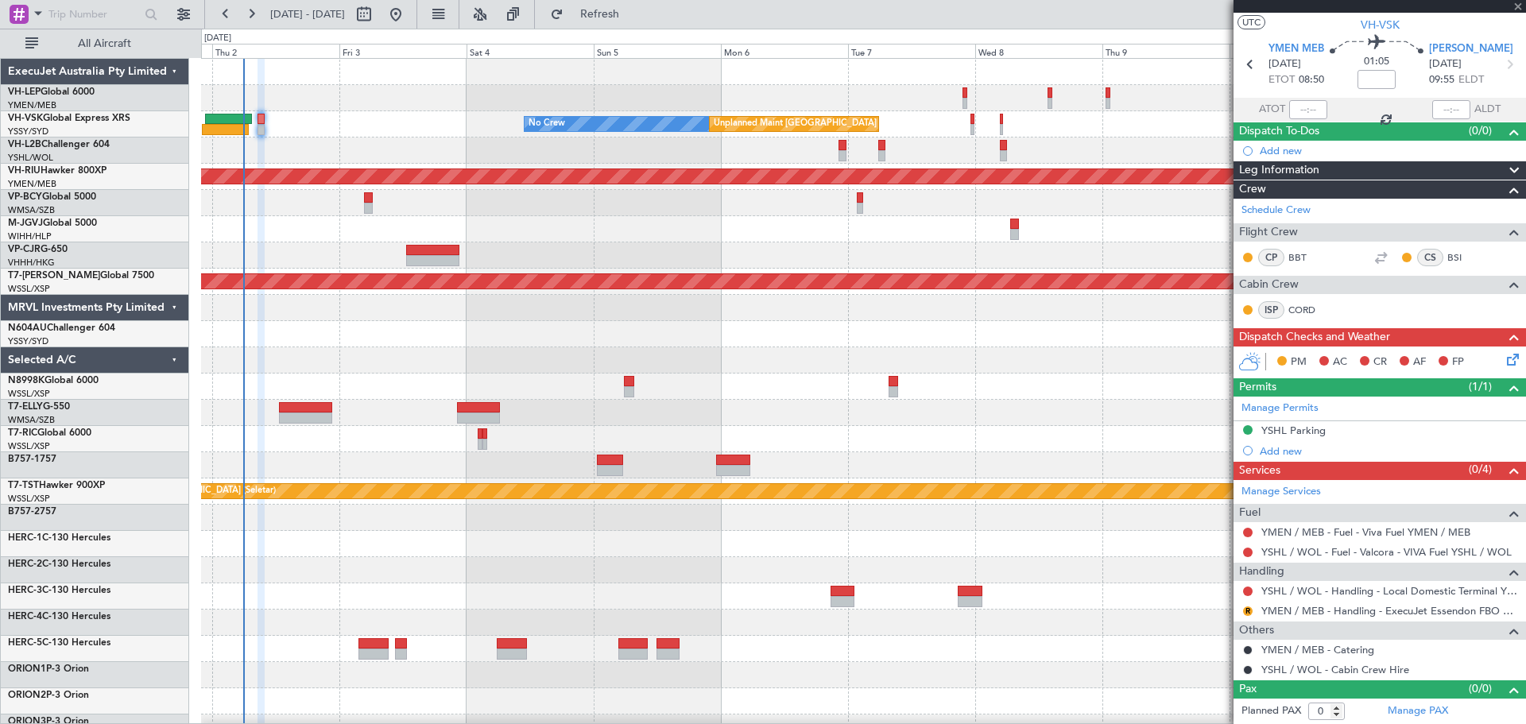
scroll to position [0, 0]
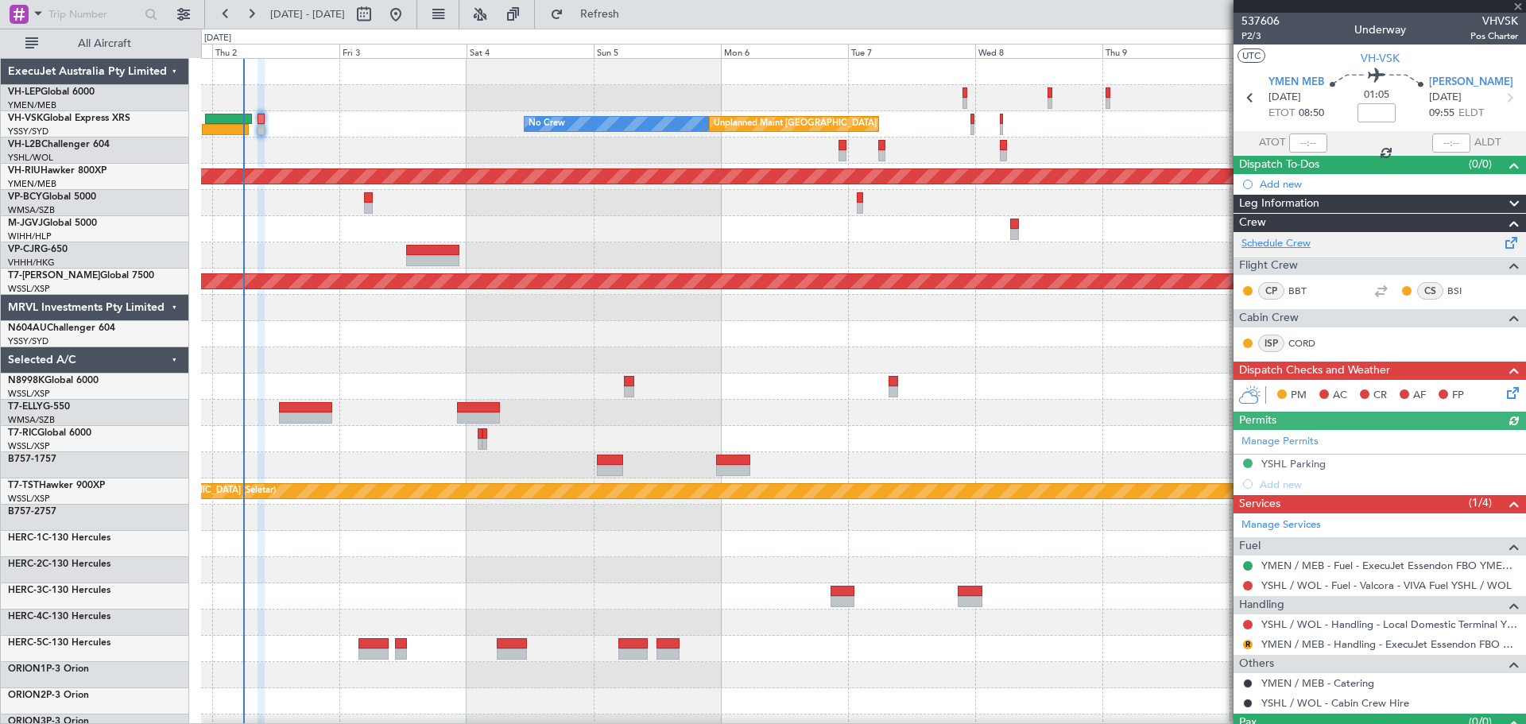
click at [1255, 240] on link "Schedule Crew" at bounding box center [1275, 244] width 69 height 16
click at [1249, 643] on button "R" at bounding box center [1248, 645] width 10 height 10
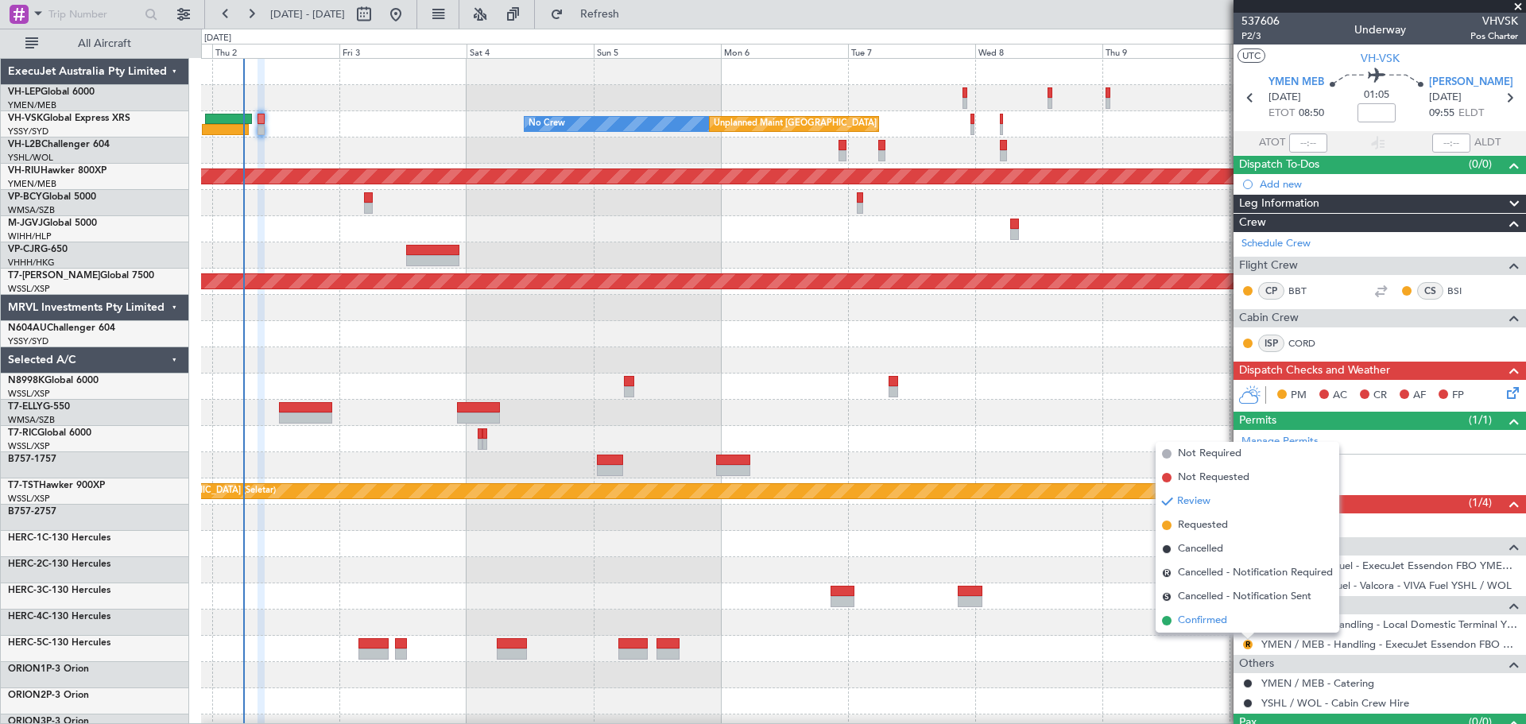
click at [1204, 619] on span "Confirmed" at bounding box center [1202, 621] width 49 height 16
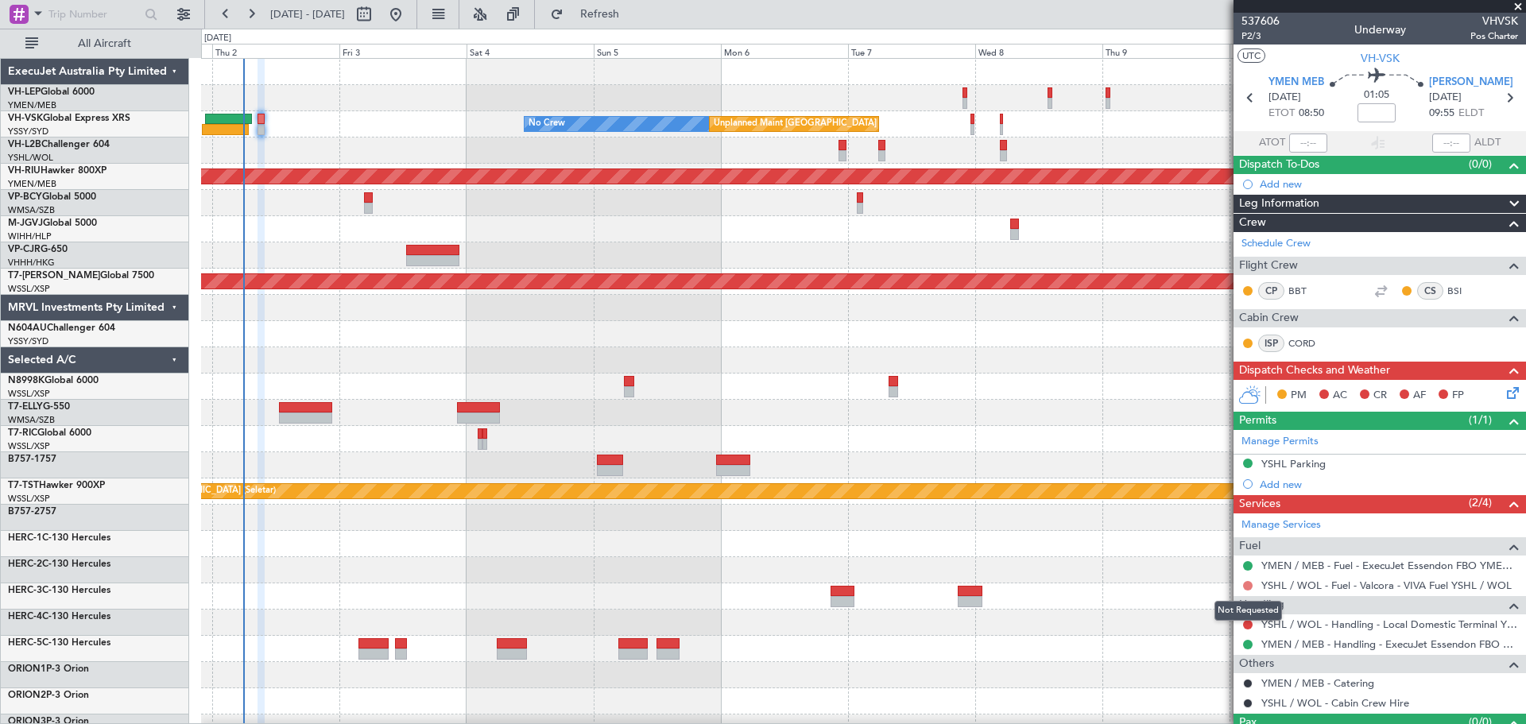
click at [1245, 581] on button at bounding box center [1248, 586] width 10 height 10
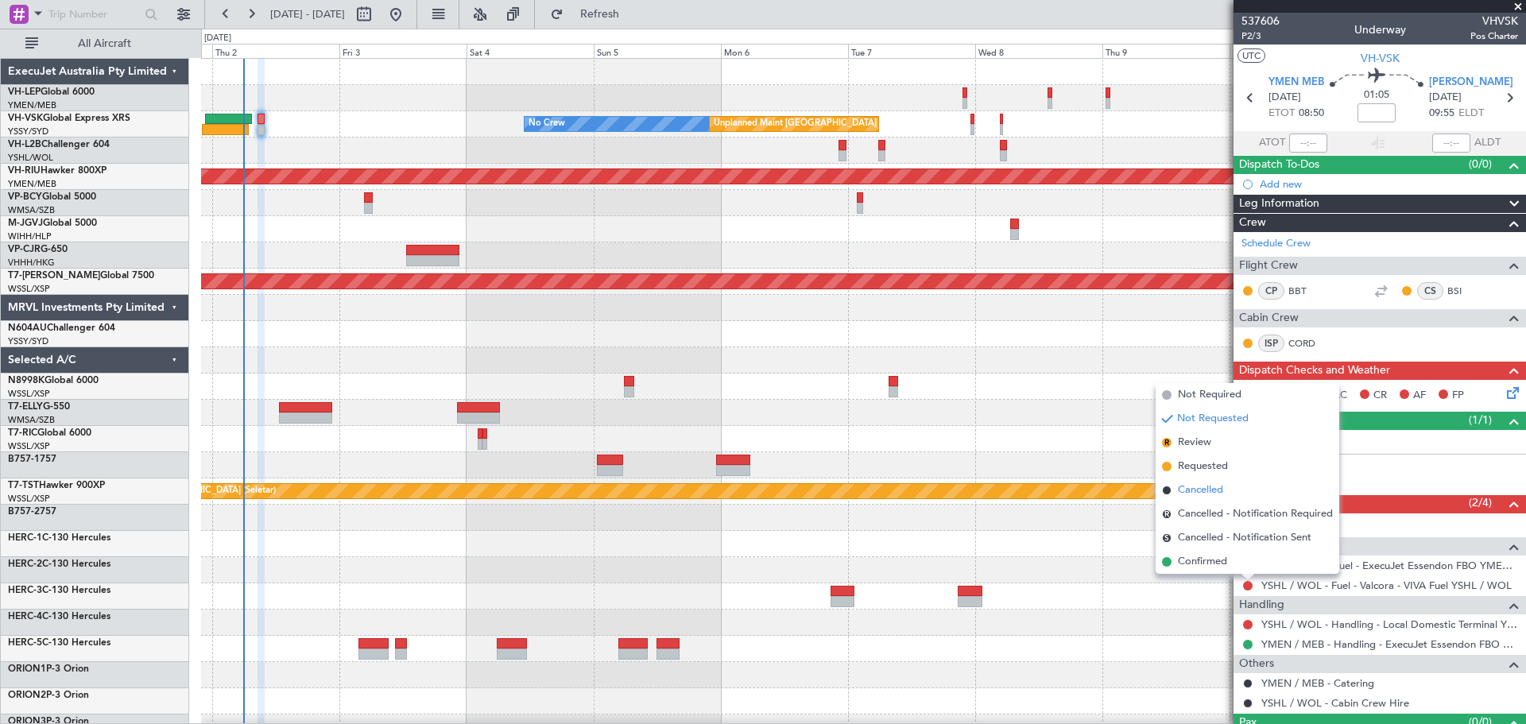
click at [1196, 485] on span "Cancelled" at bounding box center [1200, 490] width 45 height 16
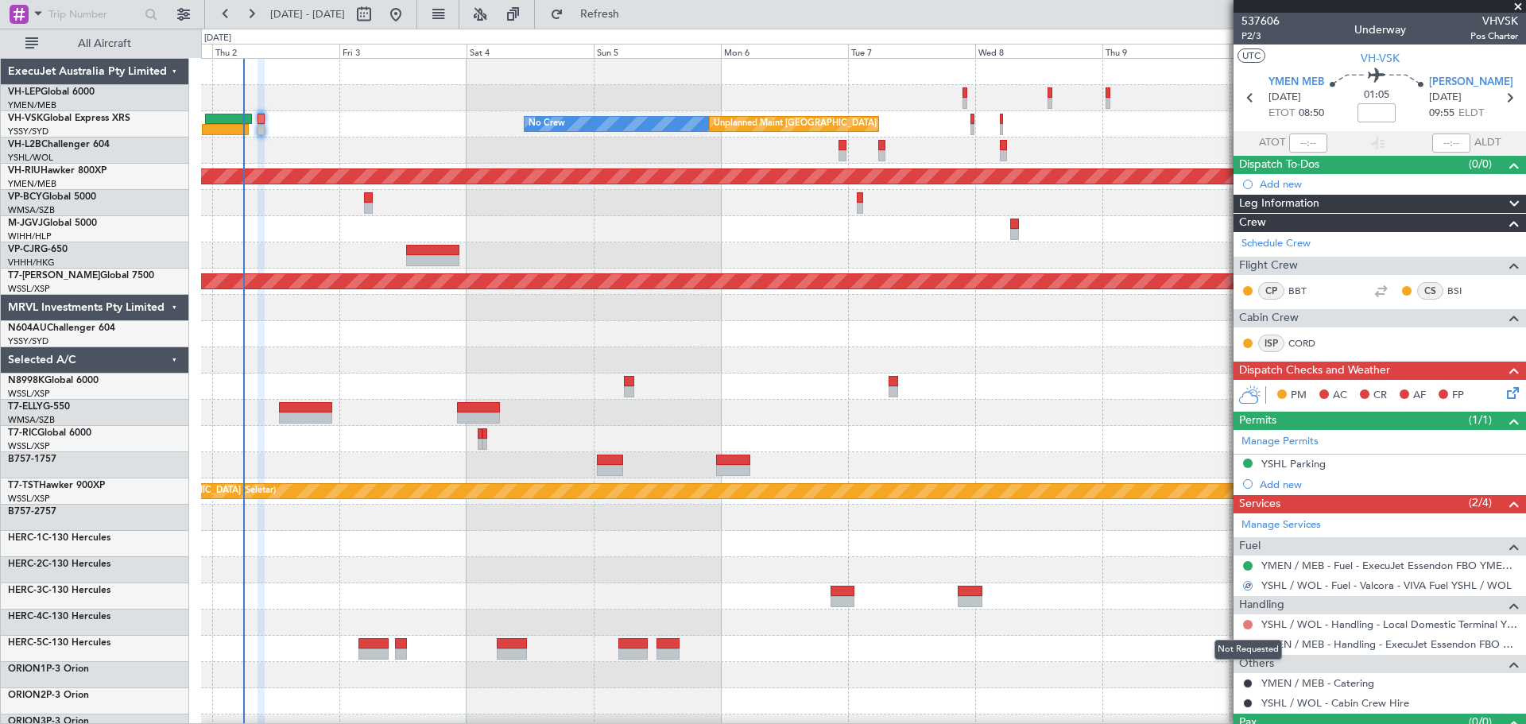
click at [1248, 620] on button at bounding box center [1248, 625] width 10 height 10
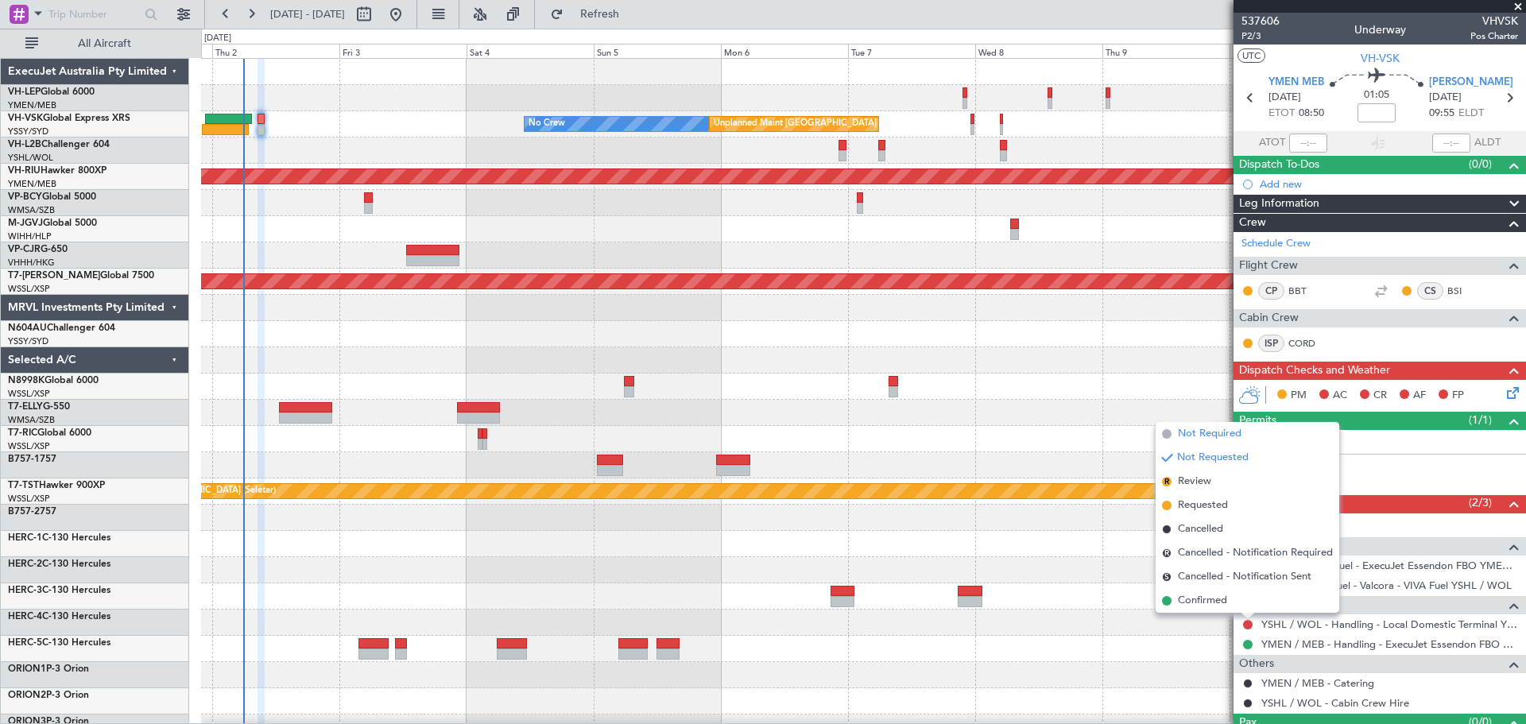
click at [1190, 438] on span "Not Required" at bounding box center [1210, 434] width 64 height 16
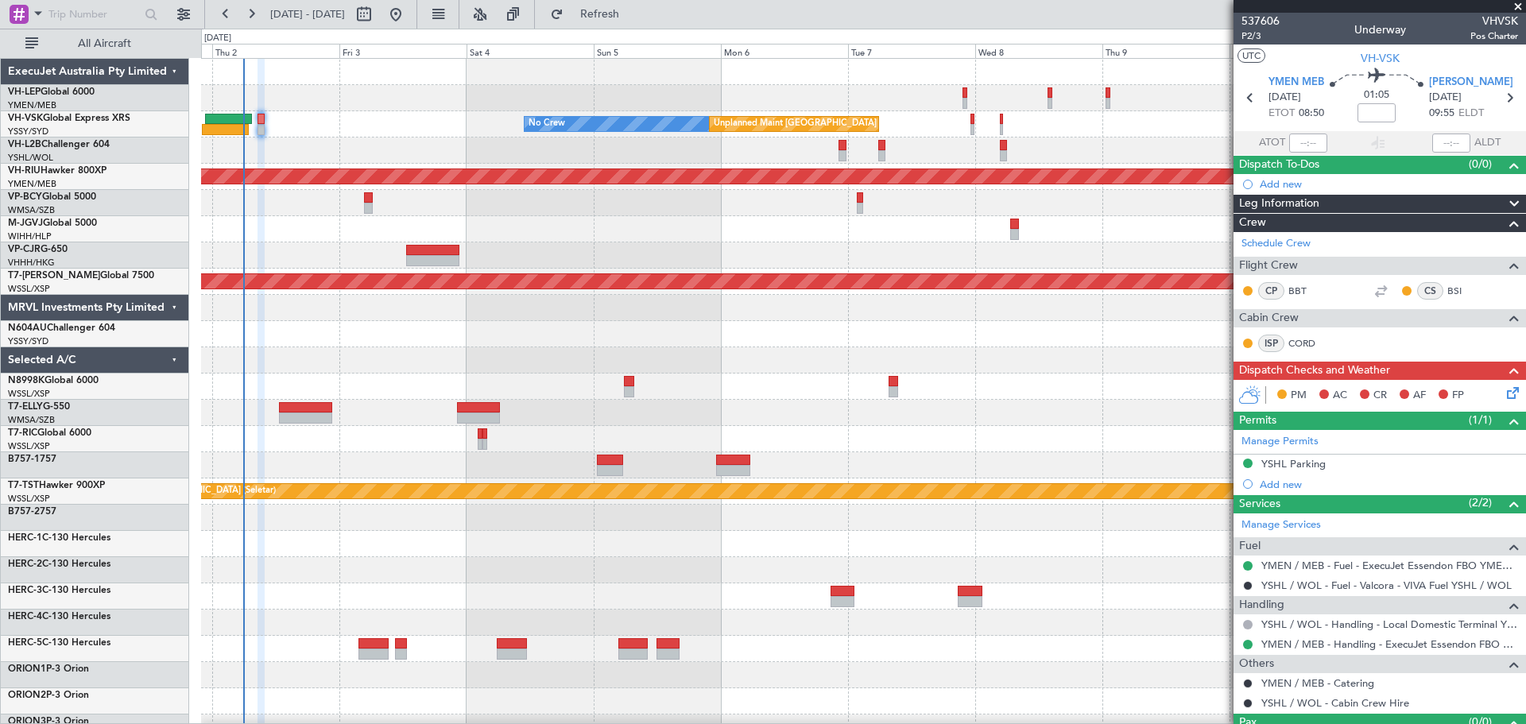
click at [1503, 391] on icon at bounding box center [1509, 390] width 13 height 13
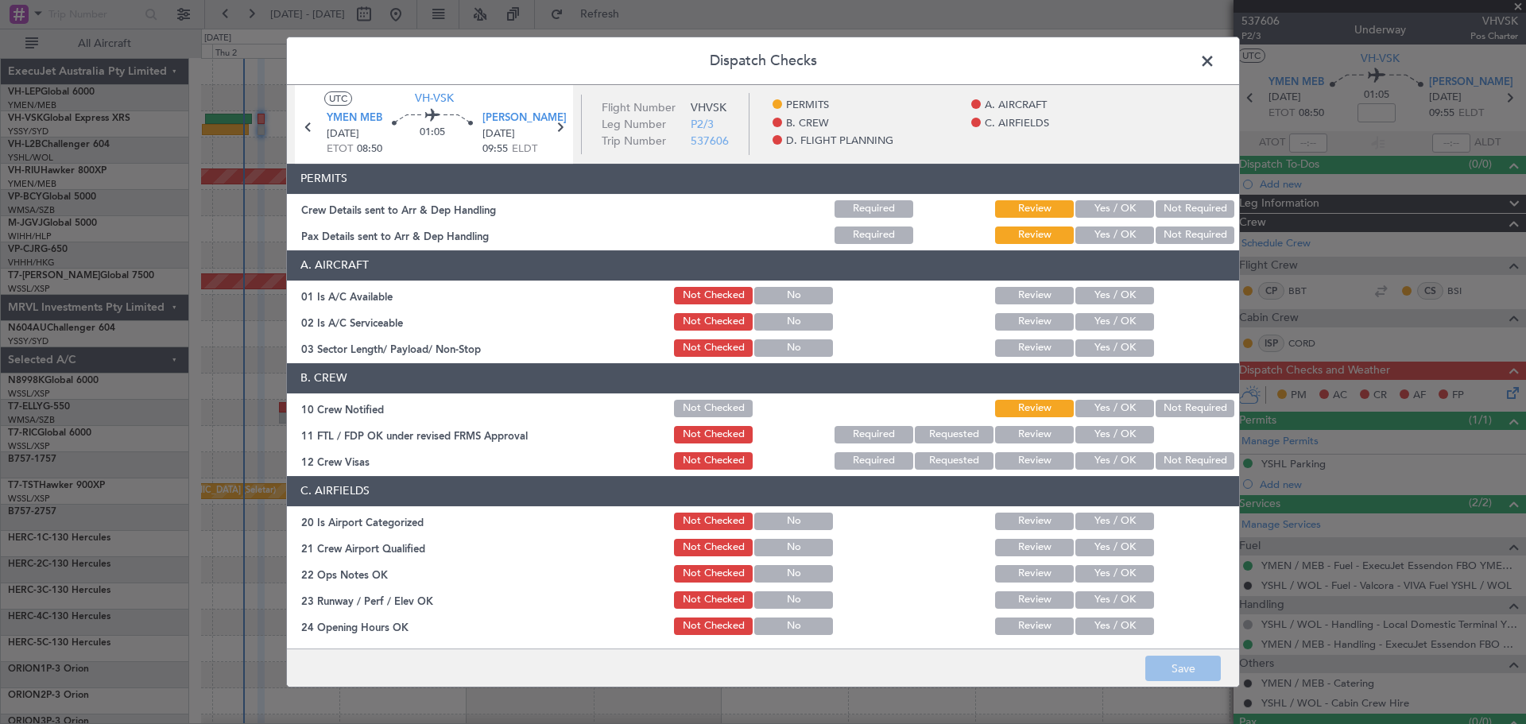
click at [1197, 209] on button "Not Required" at bounding box center [1194, 208] width 79 height 17
click at [1190, 228] on button "Not Required" at bounding box center [1194, 234] width 79 height 17
click at [1114, 292] on button "Yes / OK" at bounding box center [1114, 295] width 79 height 17
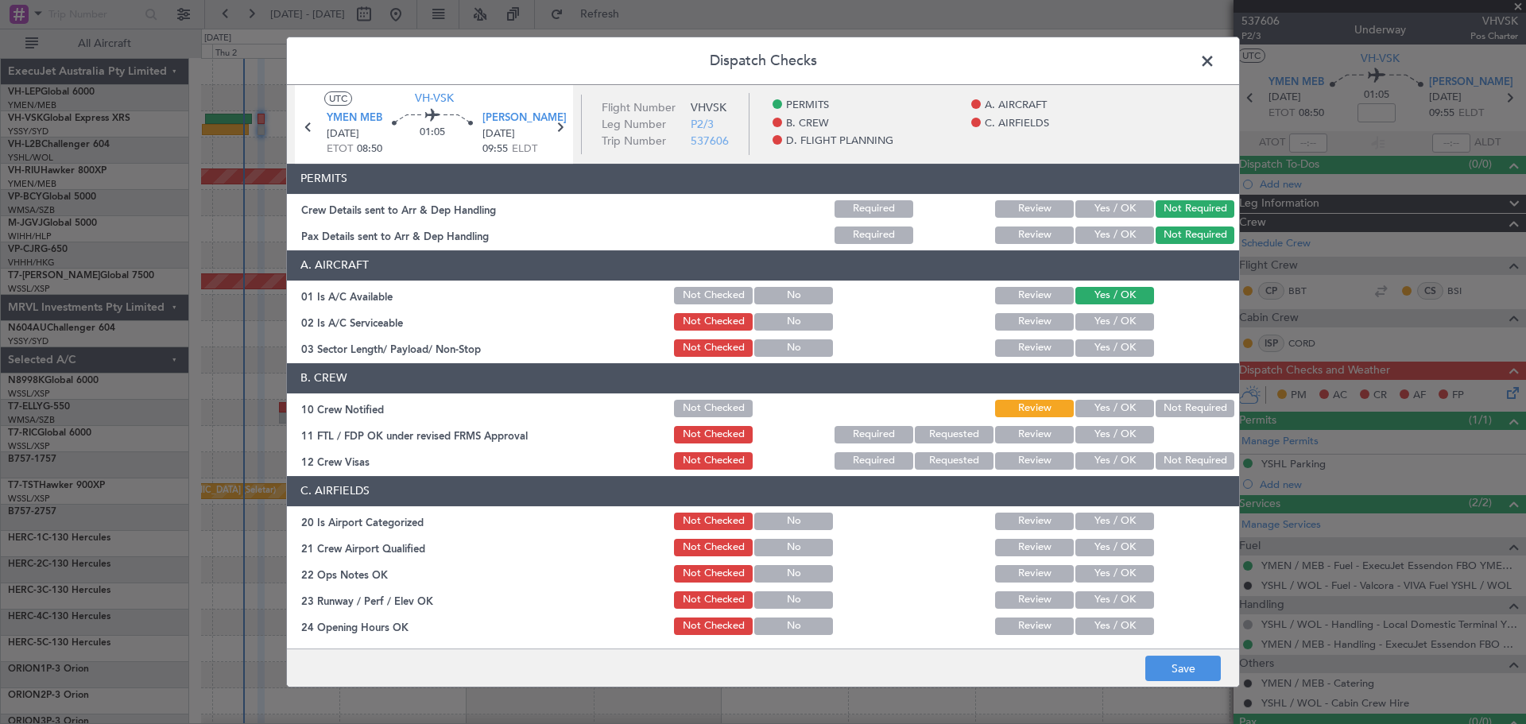
click at [1112, 321] on button "Yes / OK" at bounding box center [1114, 321] width 79 height 17
click at [1107, 347] on button "Yes / OK" at bounding box center [1114, 347] width 79 height 17
click at [1100, 407] on button "Yes / OK" at bounding box center [1114, 408] width 79 height 17
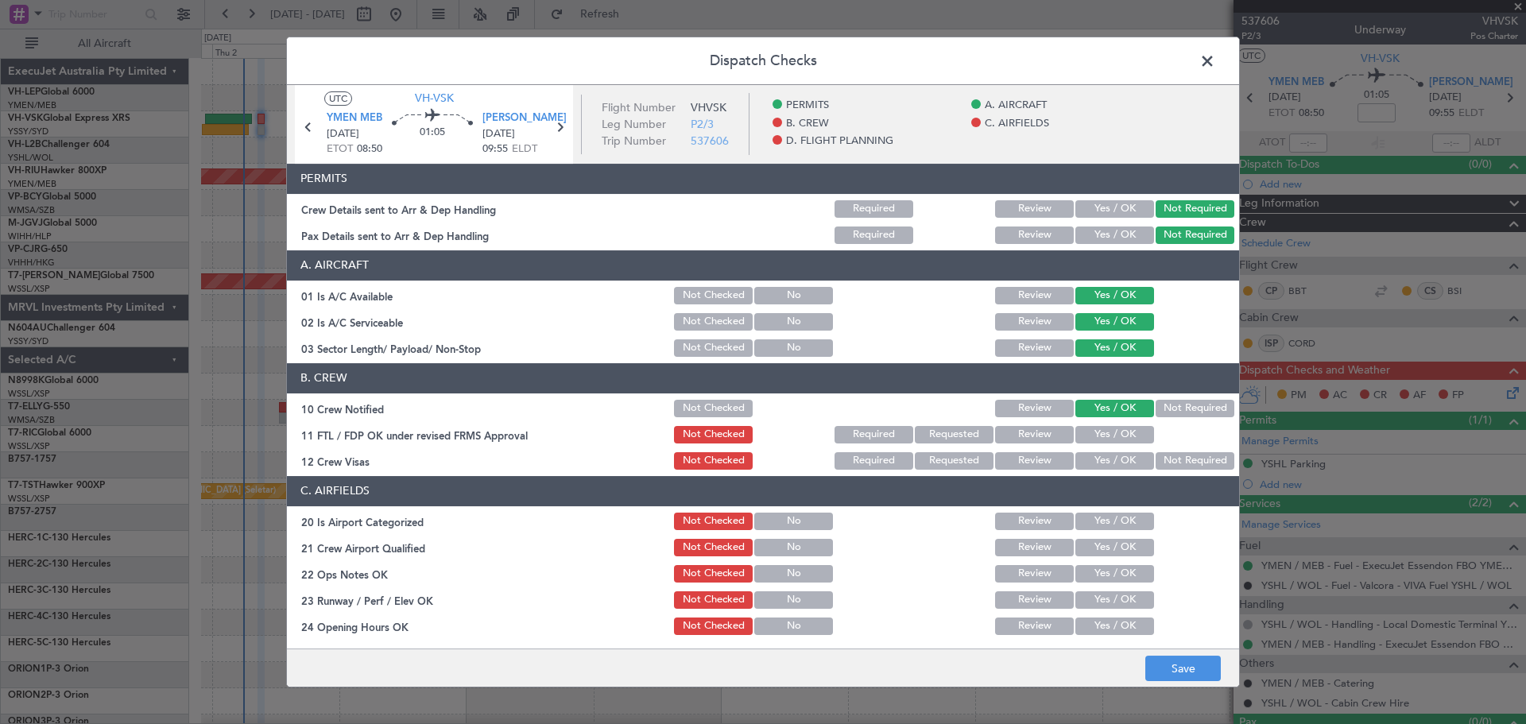
click at [1100, 435] on button "Yes / OK" at bounding box center [1114, 434] width 79 height 17
click at [1105, 458] on button "Yes / OK" at bounding box center [1114, 460] width 79 height 17
click at [1165, 454] on button "Not Required" at bounding box center [1194, 460] width 79 height 17
click at [1173, 405] on button "Not Required" at bounding box center [1194, 408] width 79 height 17
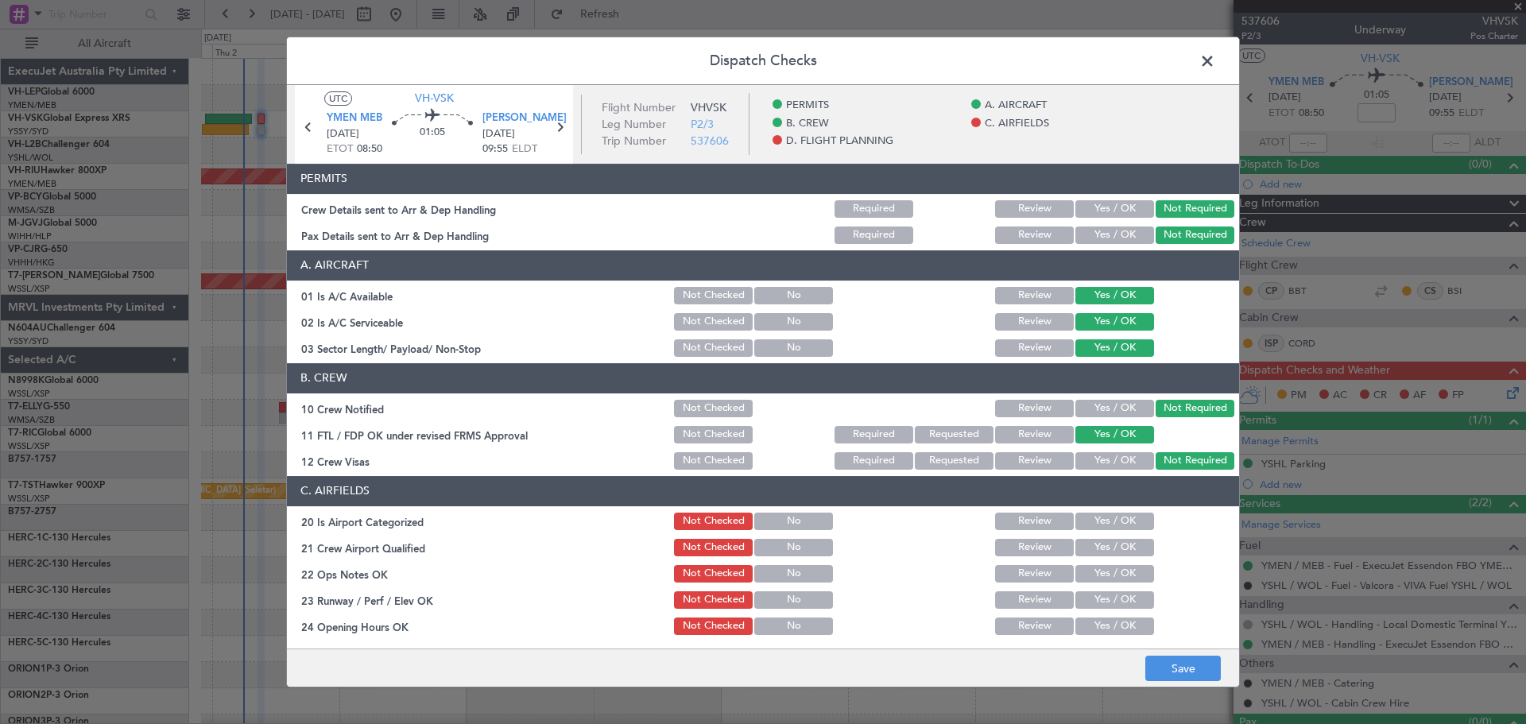
click at [1121, 521] on button "Yes / OK" at bounding box center [1114, 521] width 79 height 17
drag, startPoint x: 1117, startPoint y: 551, endPoint x: 1117, endPoint y: 567, distance: 16.7
click at [1117, 555] on button "Yes / OK" at bounding box center [1114, 547] width 79 height 17
click at [1116, 582] on div "Yes / OK" at bounding box center [1113, 574] width 80 height 22
click at [1121, 601] on button "Yes / OK" at bounding box center [1114, 599] width 79 height 17
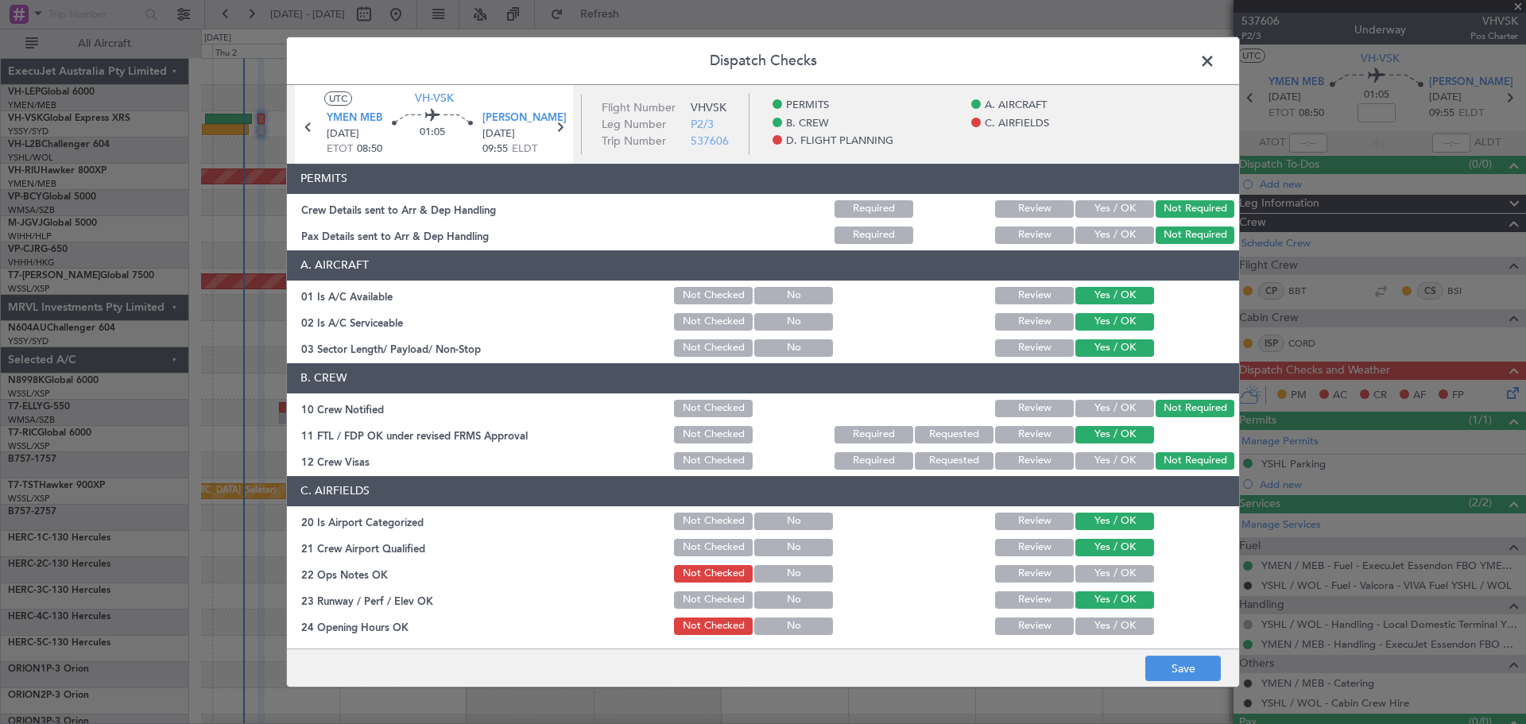
click at [1120, 626] on button "Yes / OK" at bounding box center [1114, 625] width 79 height 17
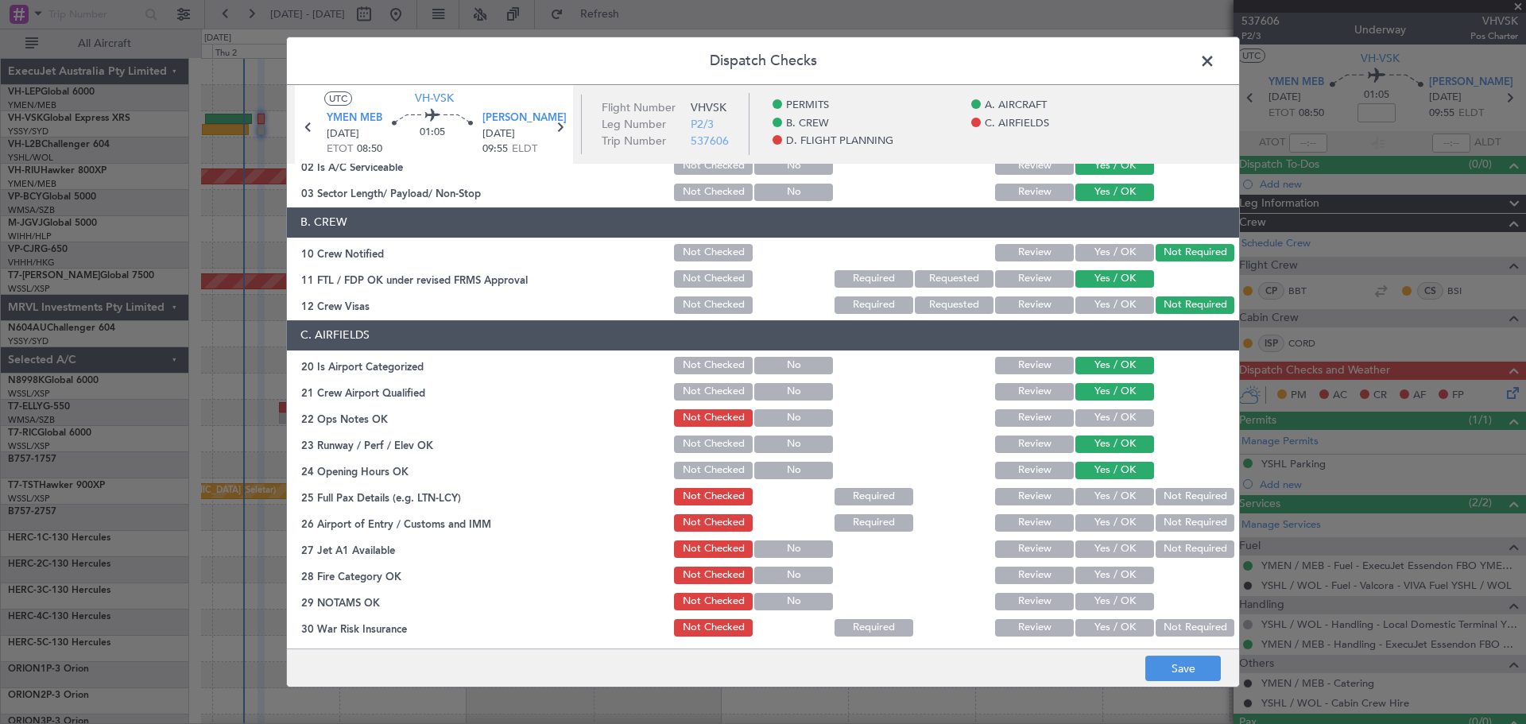
scroll to position [159, 0]
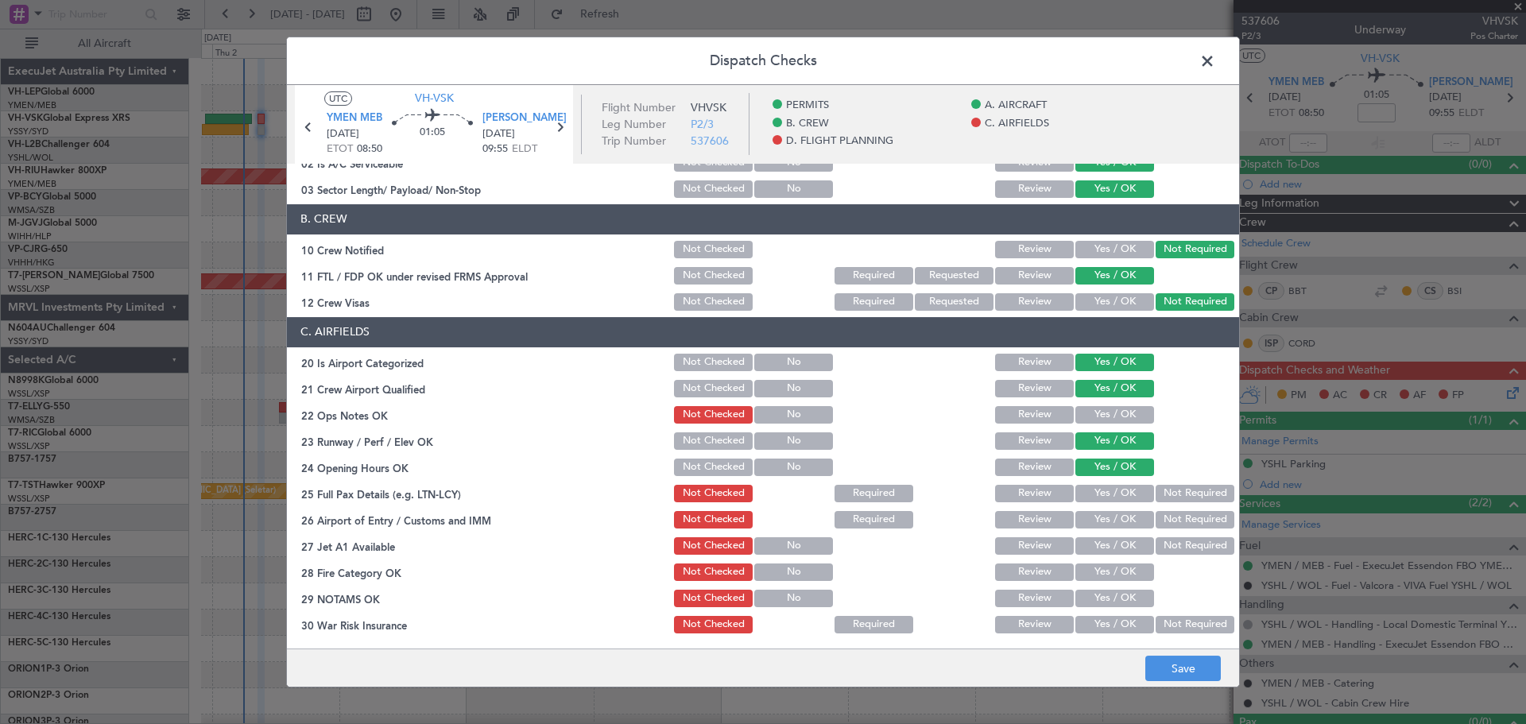
click at [1081, 407] on button "Yes / OK" at bounding box center [1114, 414] width 79 height 17
click at [1161, 487] on button "Not Required" at bounding box center [1194, 493] width 79 height 17
click at [1159, 520] on button "Not Required" at bounding box center [1194, 519] width 79 height 17
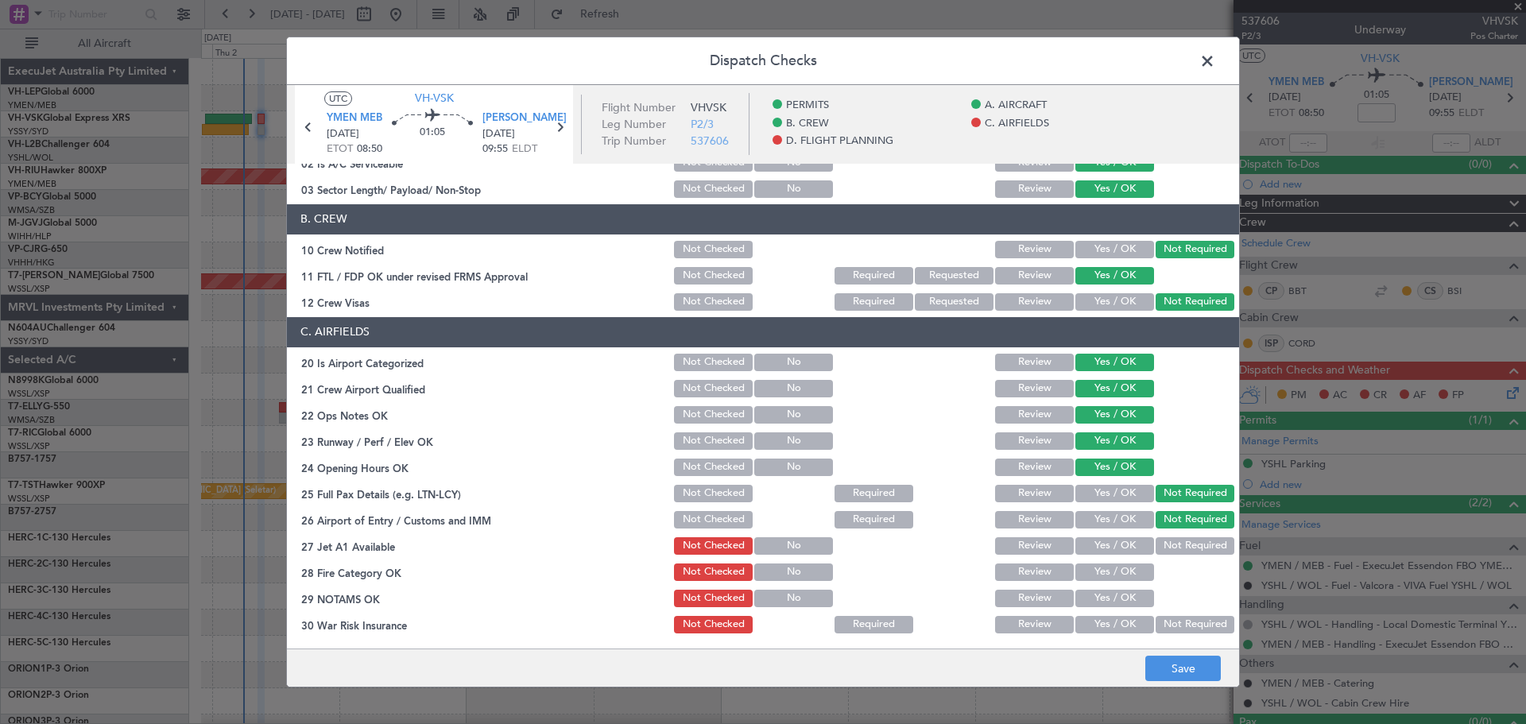
click at [1130, 543] on button "Yes / OK" at bounding box center [1114, 545] width 79 height 17
click at [1128, 567] on button "Yes / OK" at bounding box center [1114, 571] width 79 height 17
click at [1129, 594] on button "Yes / OK" at bounding box center [1114, 598] width 79 height 17
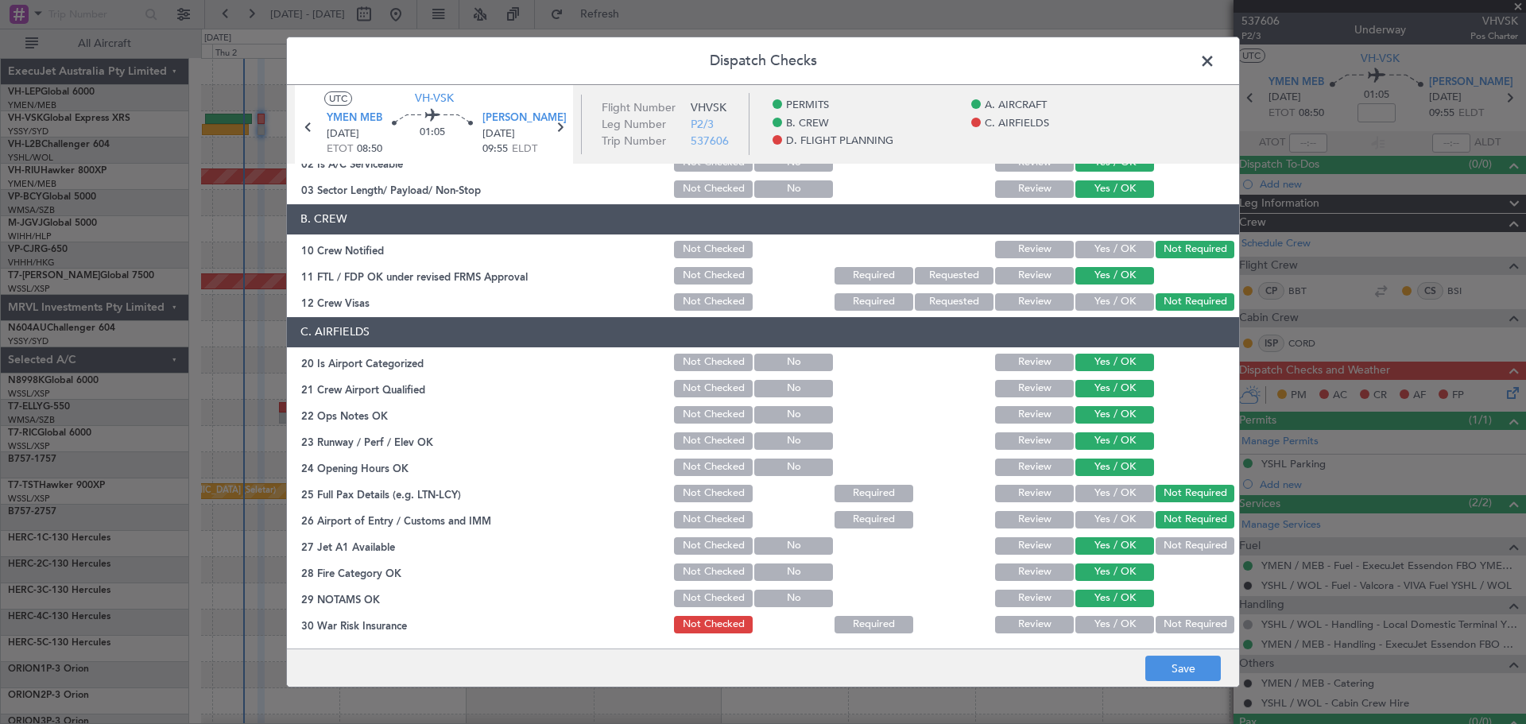
click at [1166, 620] on button "Not Required" at bounding box center [1194, 624] width 79 height 17
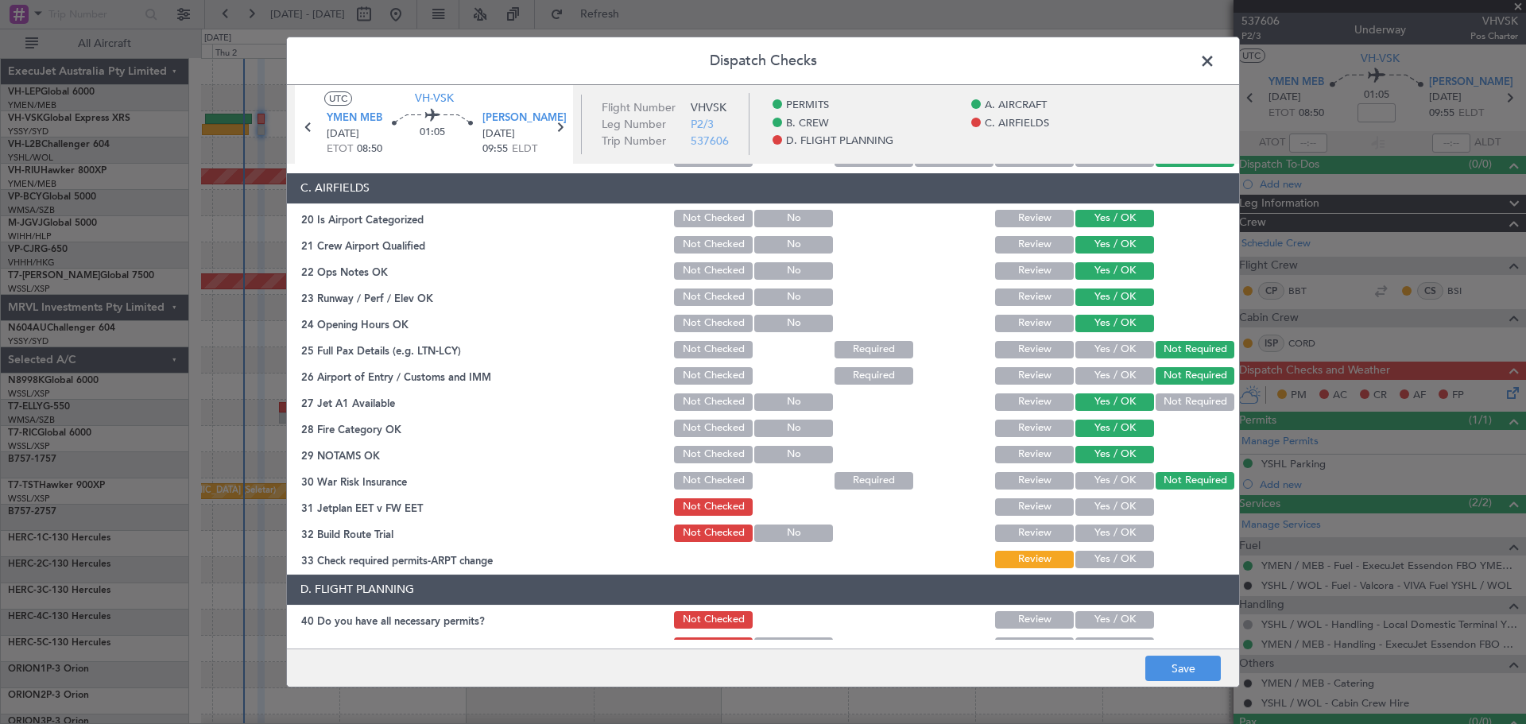
scroll to position [318, 0]
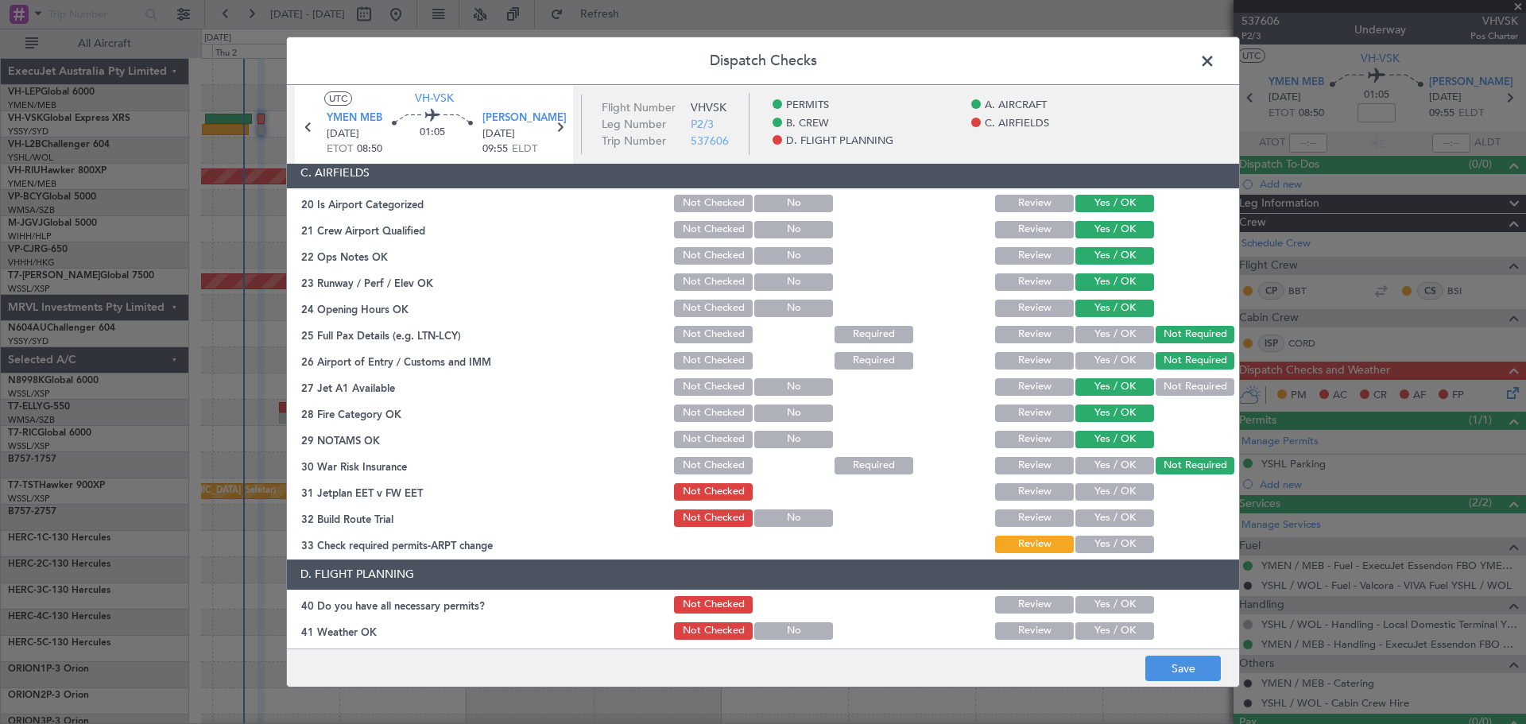
click at [1116, 485] on button "Yes / OK" at bounding box center [1114, 491] width 79 height 17
click at [1114, 524] on button "Yes / OK" at bounding box center [1114, 517] width 79 height 17
click at [1114, 546] on button "Yes / OK" at bounding box center [1114, 544] width 79 height 17
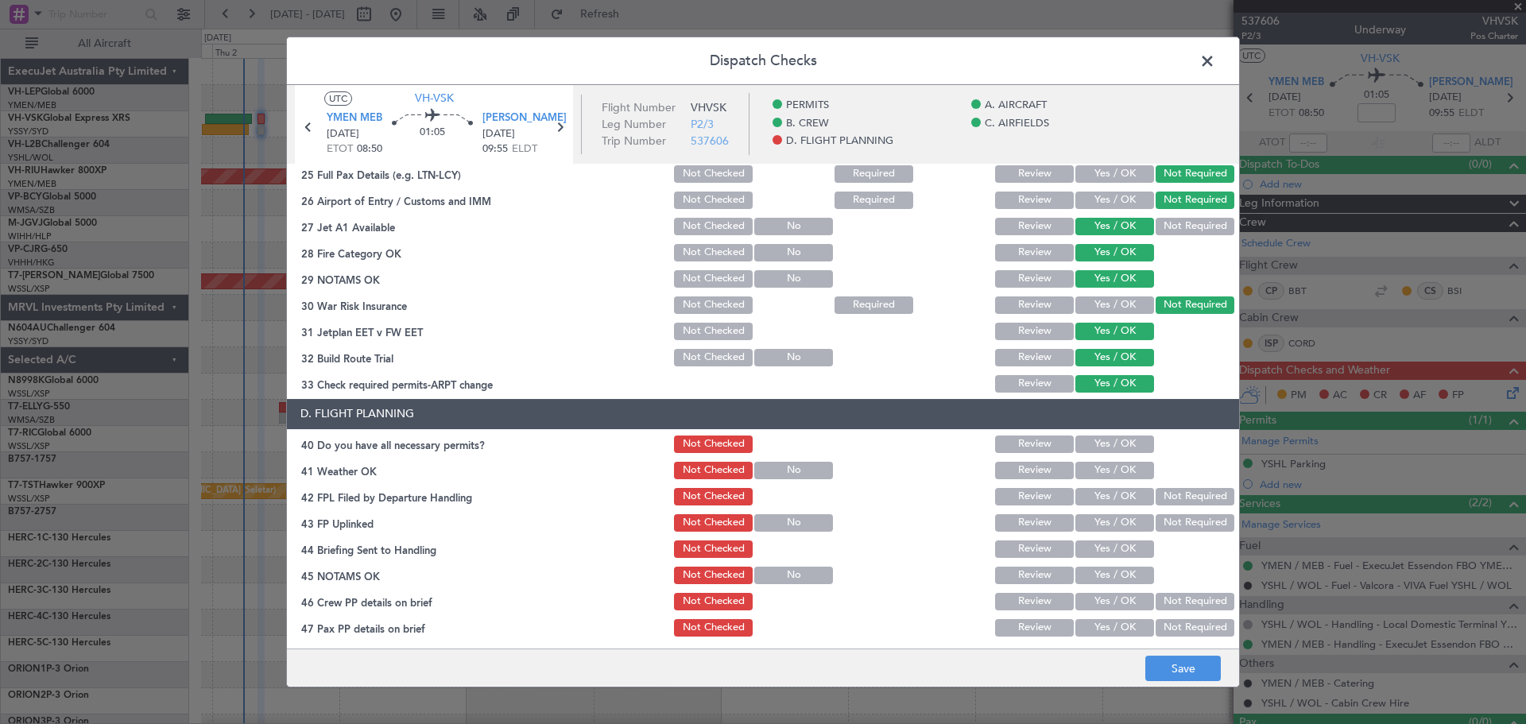
scroll to position [482, 0]
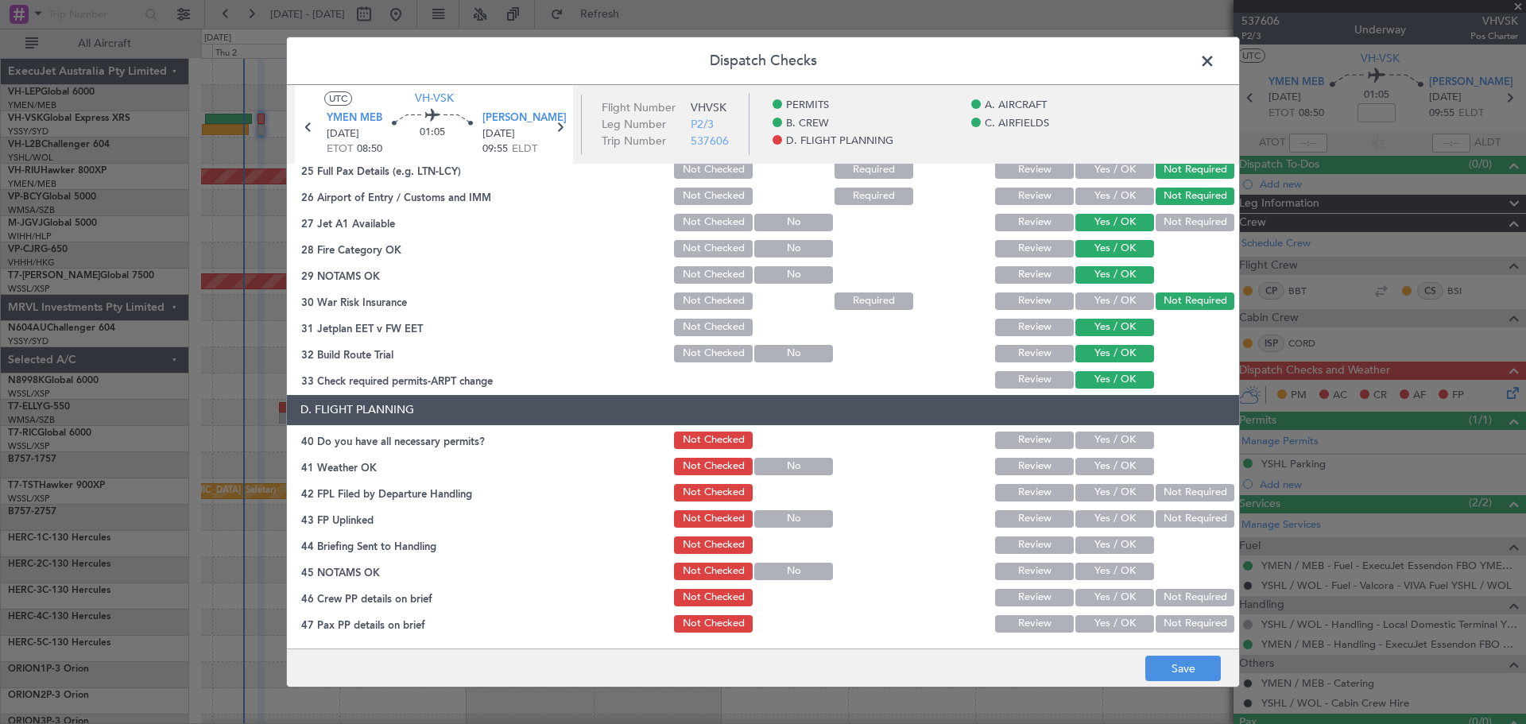
click at [1091, 435] on button "Yes / OK" at bounding box center [1114, 439] width 79 height 17
click at [1083, 471] on button "Yes / OK" at bounding box center [1114, 466] width 79 height 17
click at [1182, 495] on button "Not Required" at bounding box center [1194, 492] width 79 height 17
click at [1179, 521] on button "Not Required" at bounding box center [1194, 518] width 79 height 17
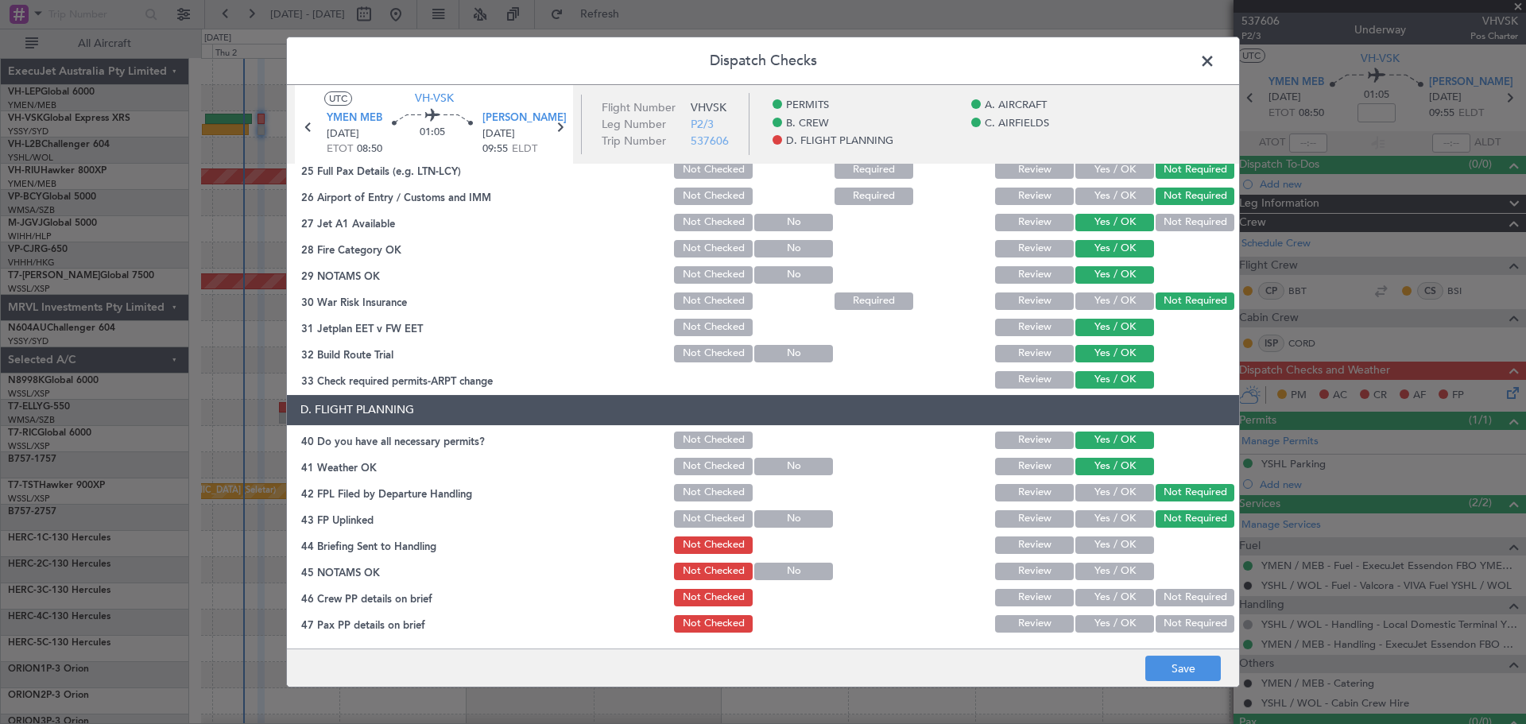
click at [1128, 544] on button "Yes / OK" at bounding box center [1114, 544] width 79 height 17
click at [1132, 572] on button "Yes / OK" at bounding box center [1114, 571] width 79 height 17
click at [1164, 593] on button "Not Required" at bounding box center [1194, 597] width 79 height 17
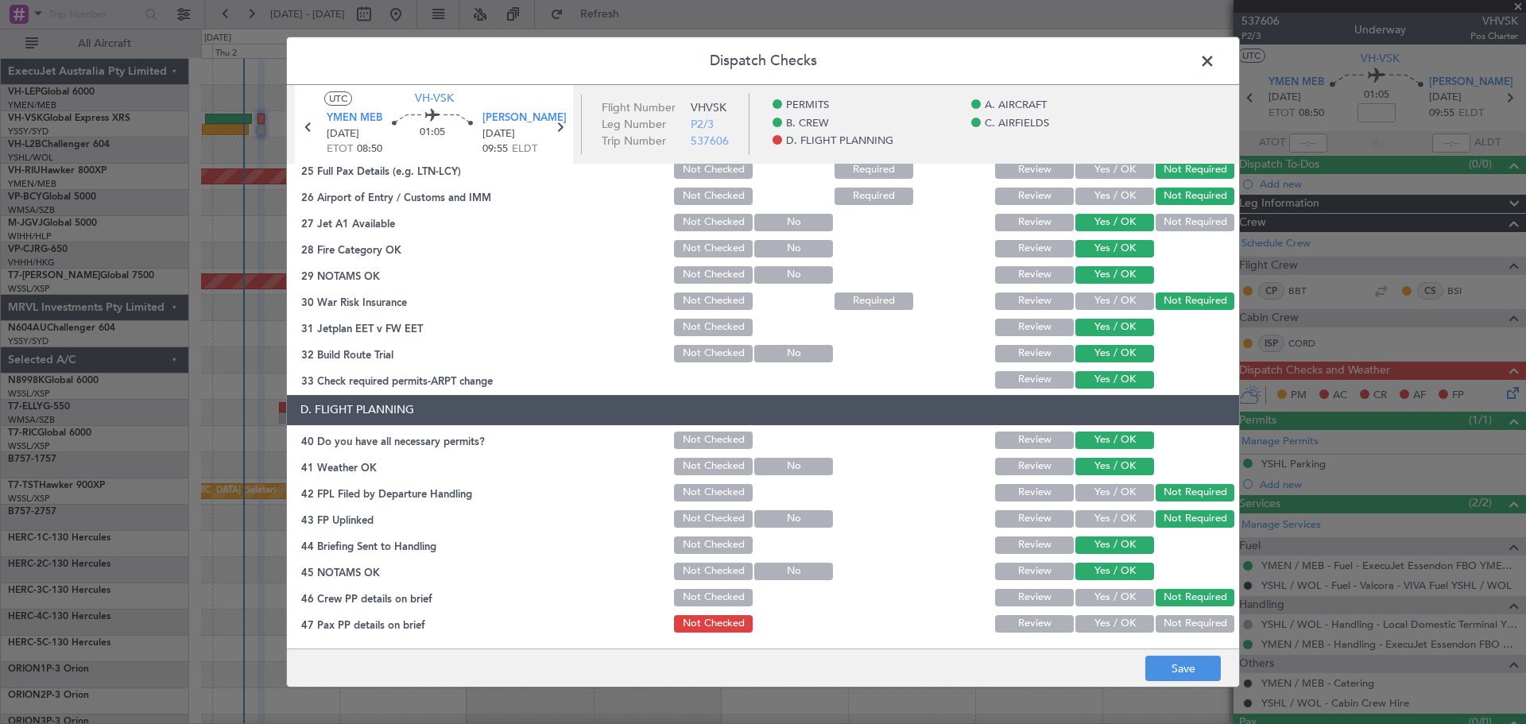
click at [1168, 627] on button "Not Required" at bounding box center [1194, 623] width 79 height 17
click at [1183, 666] on button "Save" at bounding box center [1182, 668] width 75 height 25
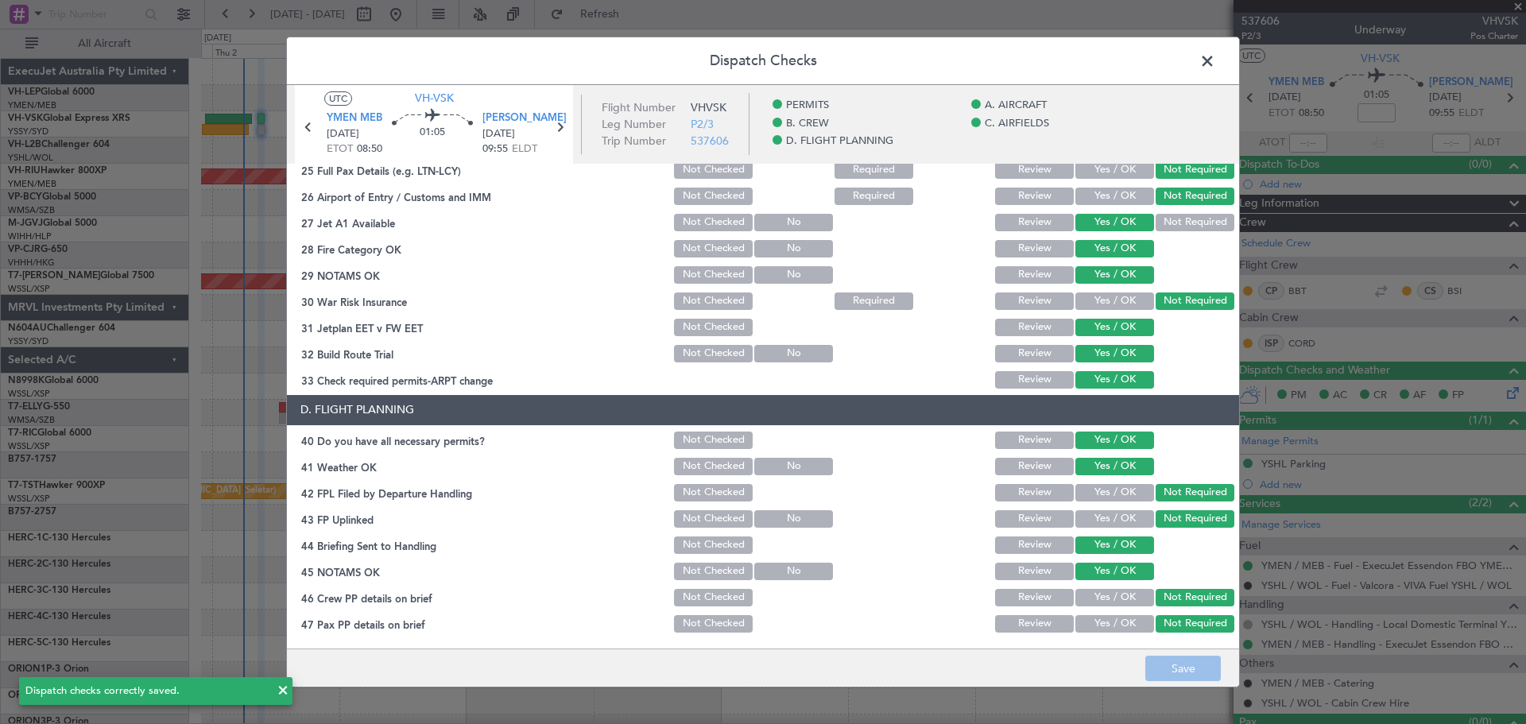
click at [1215, 60] on span at bounding box center [1215, 65] width 0 height 32
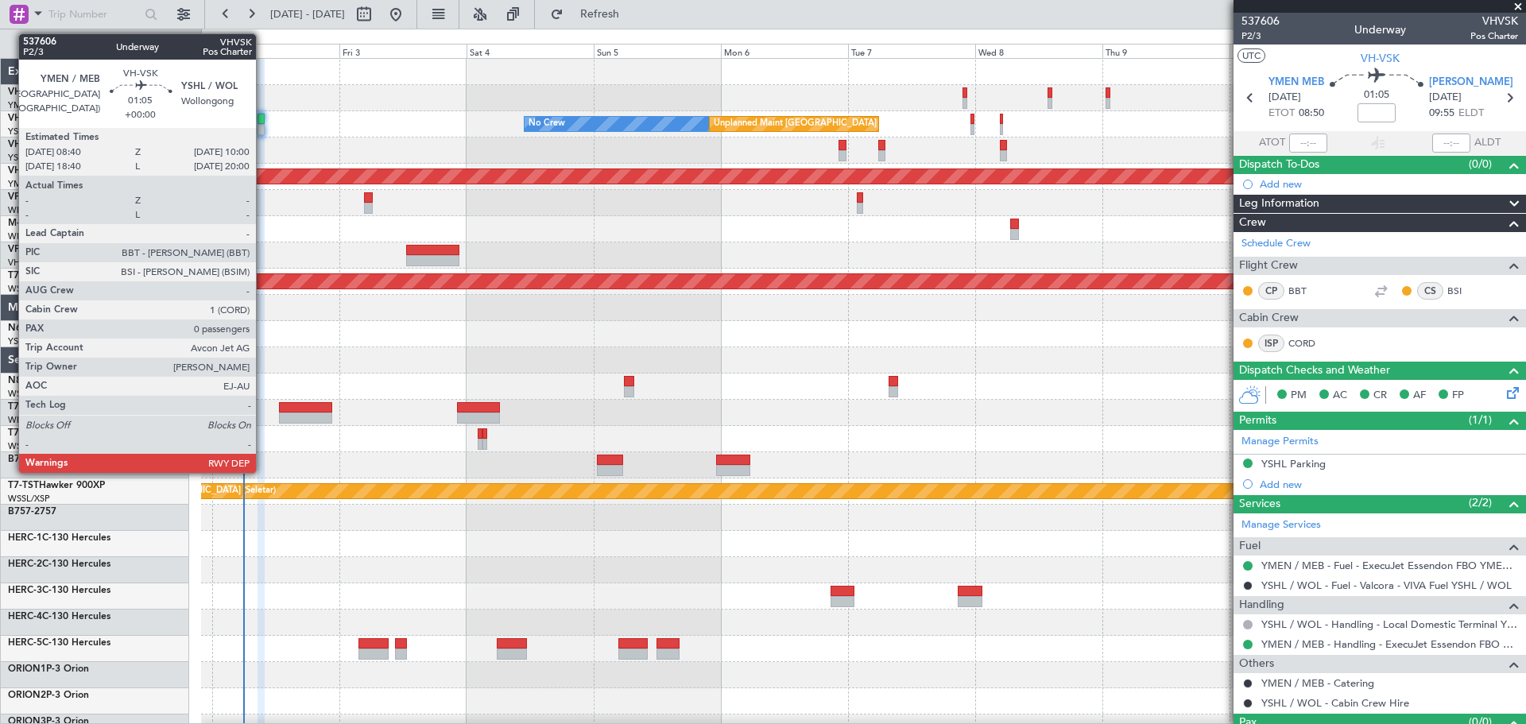
click at [263, 126] on div at bounding box center [260, 129] width 7 height 11
